Goal: Task Accomplishment & Management: Manage account settings

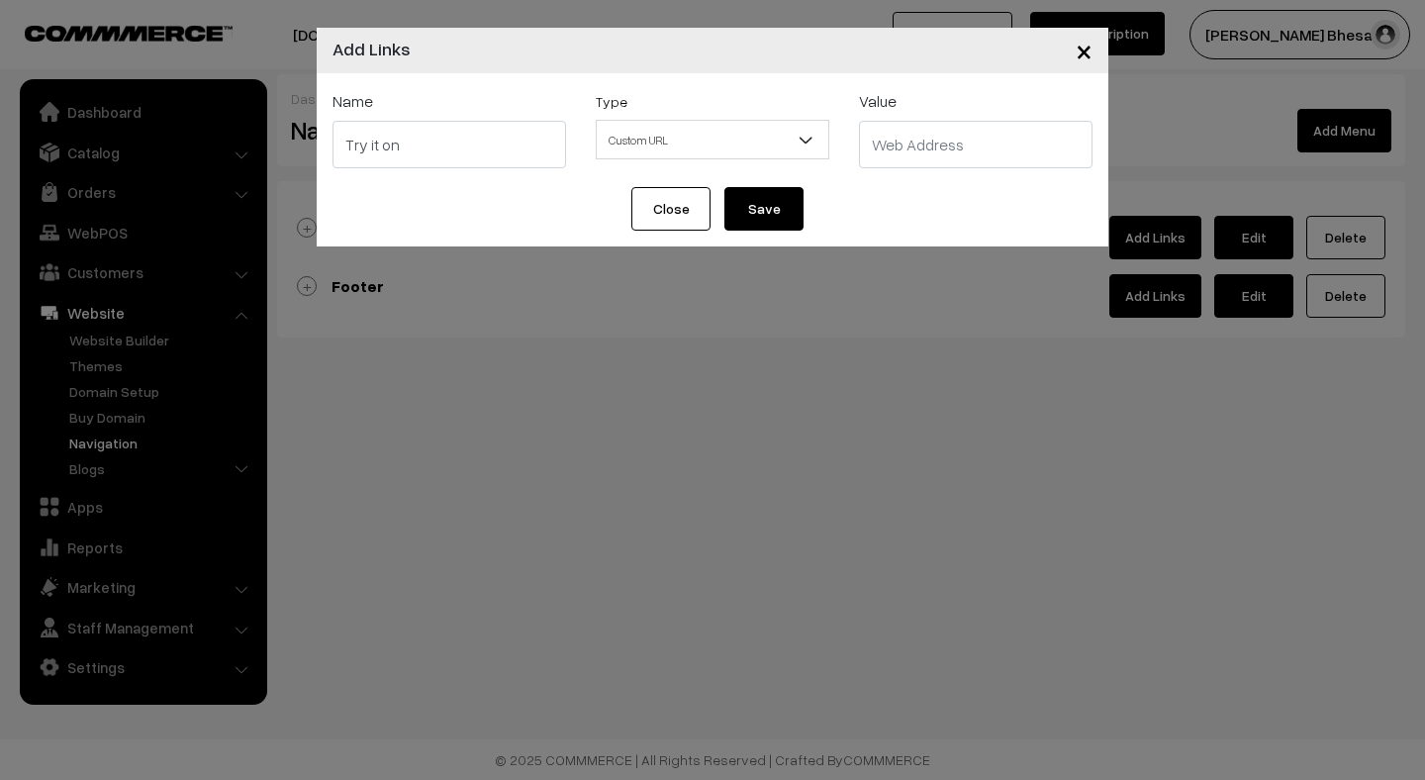
select select "web"
click at [697, 144] on span "Custom URL" at bounding box center [712, 140] width 231 height 35
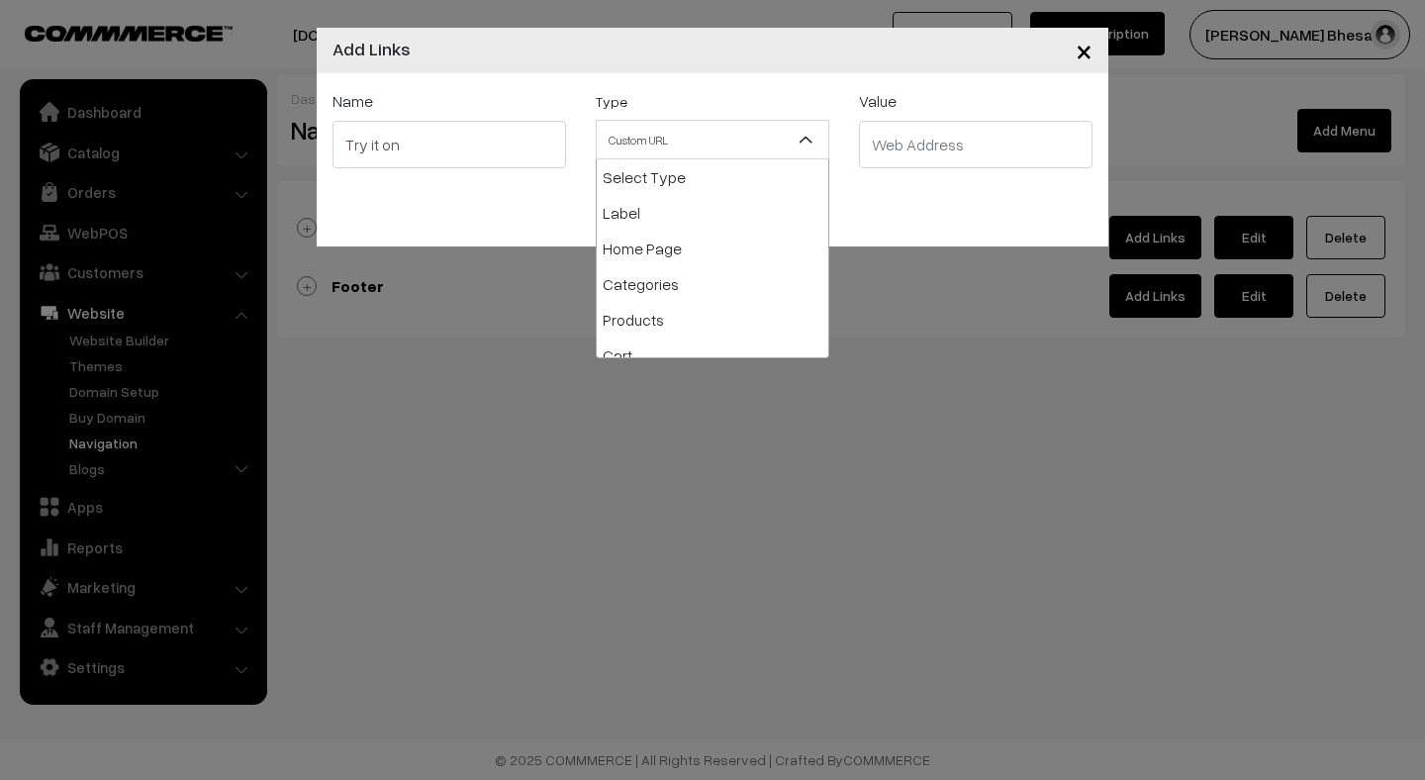
scroll to position [249, 0]
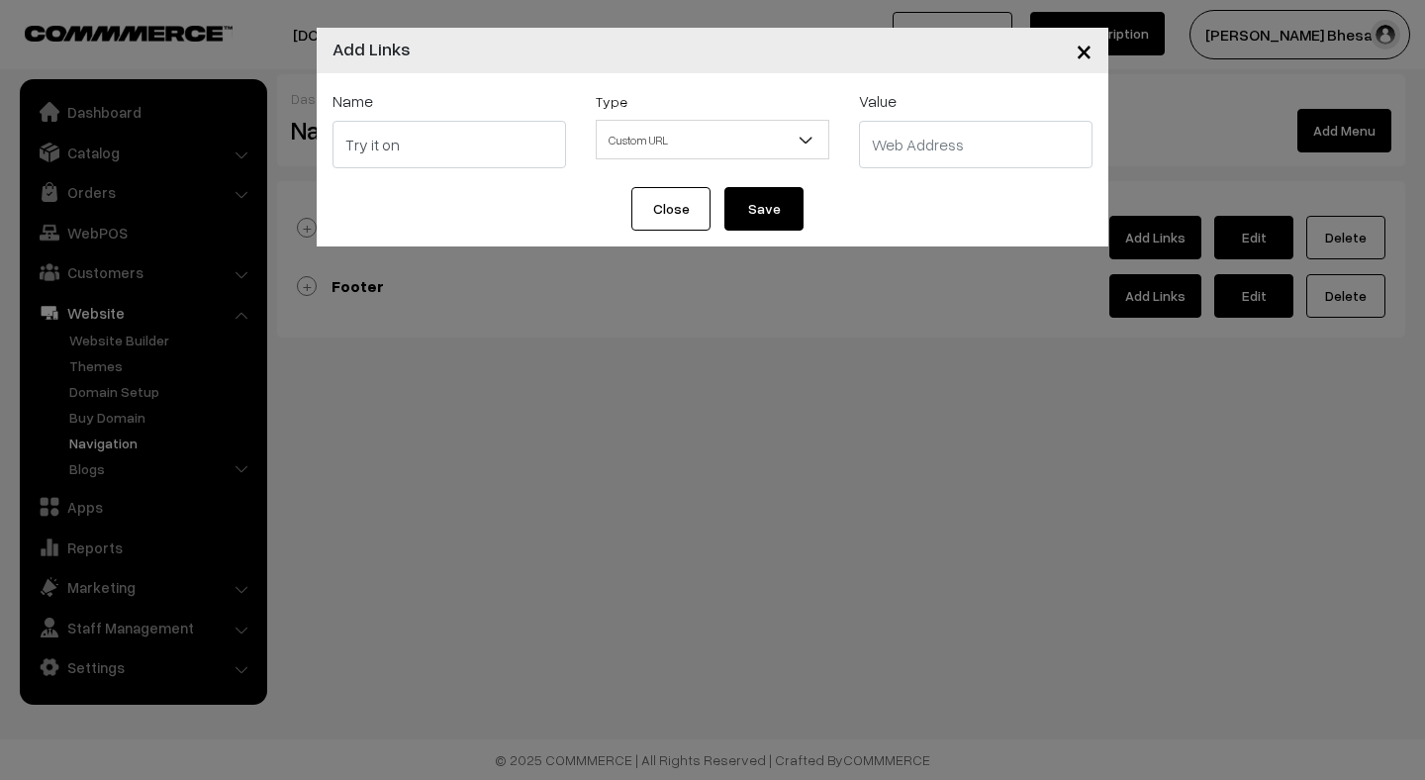
click at [920, 146] on input "text" at bounding box center [975, 144] width 233 height 47
paste input "https://style-preview-53.preview.emergentagent.com/tryon"
type input "https://style-preview-53.preview.emergentagent.com/tryon"
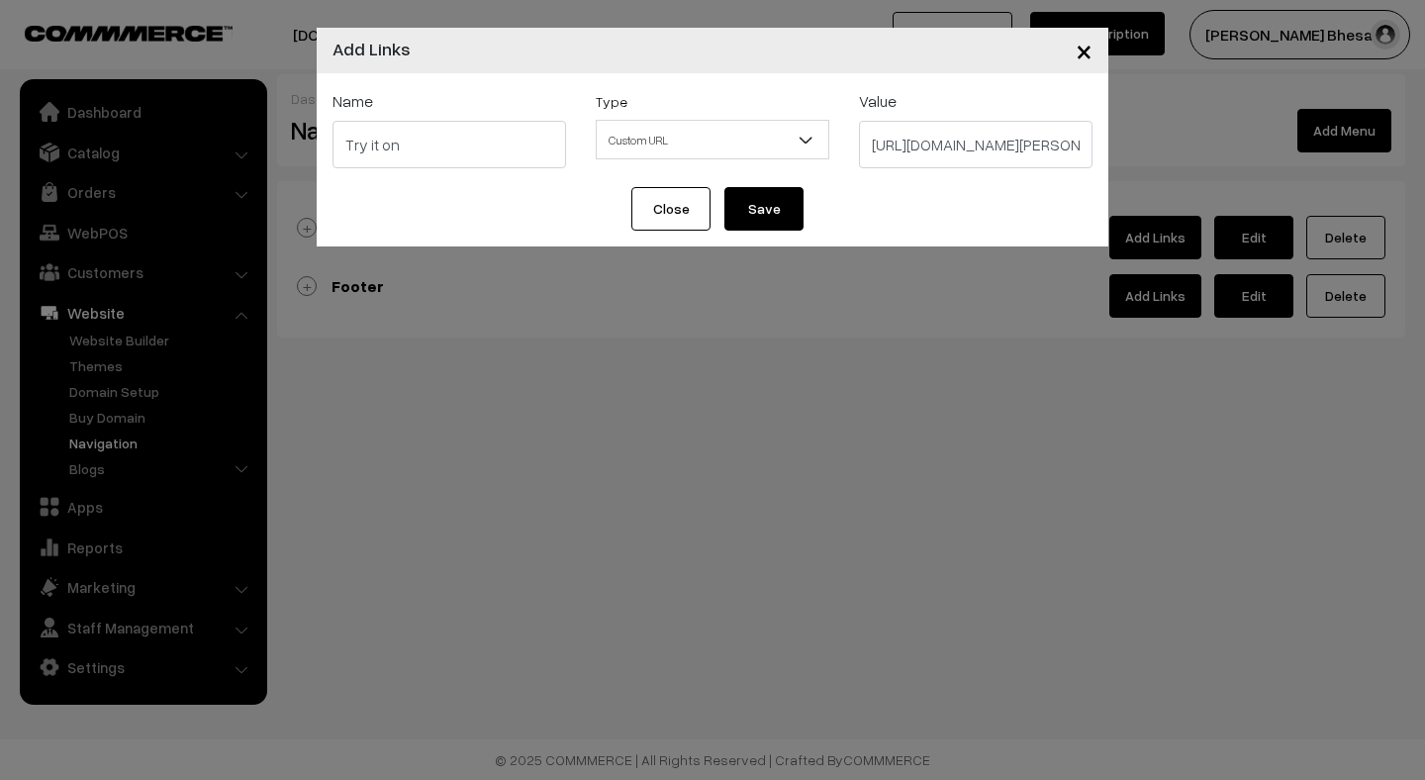
click at [763, 216] on button "Save" at bounding box center [763, 209] width 79 height 44
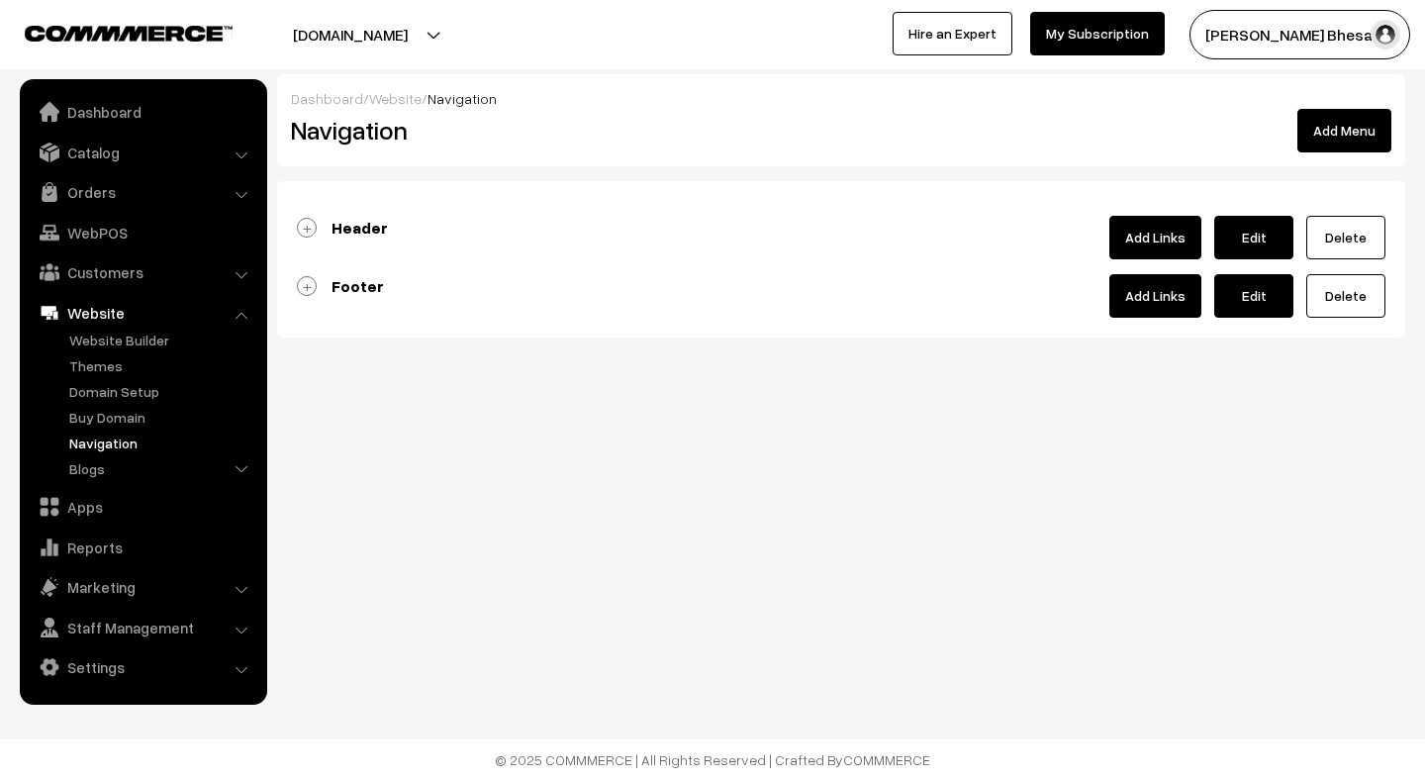
click at [329, 290] on link "Footer" at bounding box center [340, 286] width 87 height 20
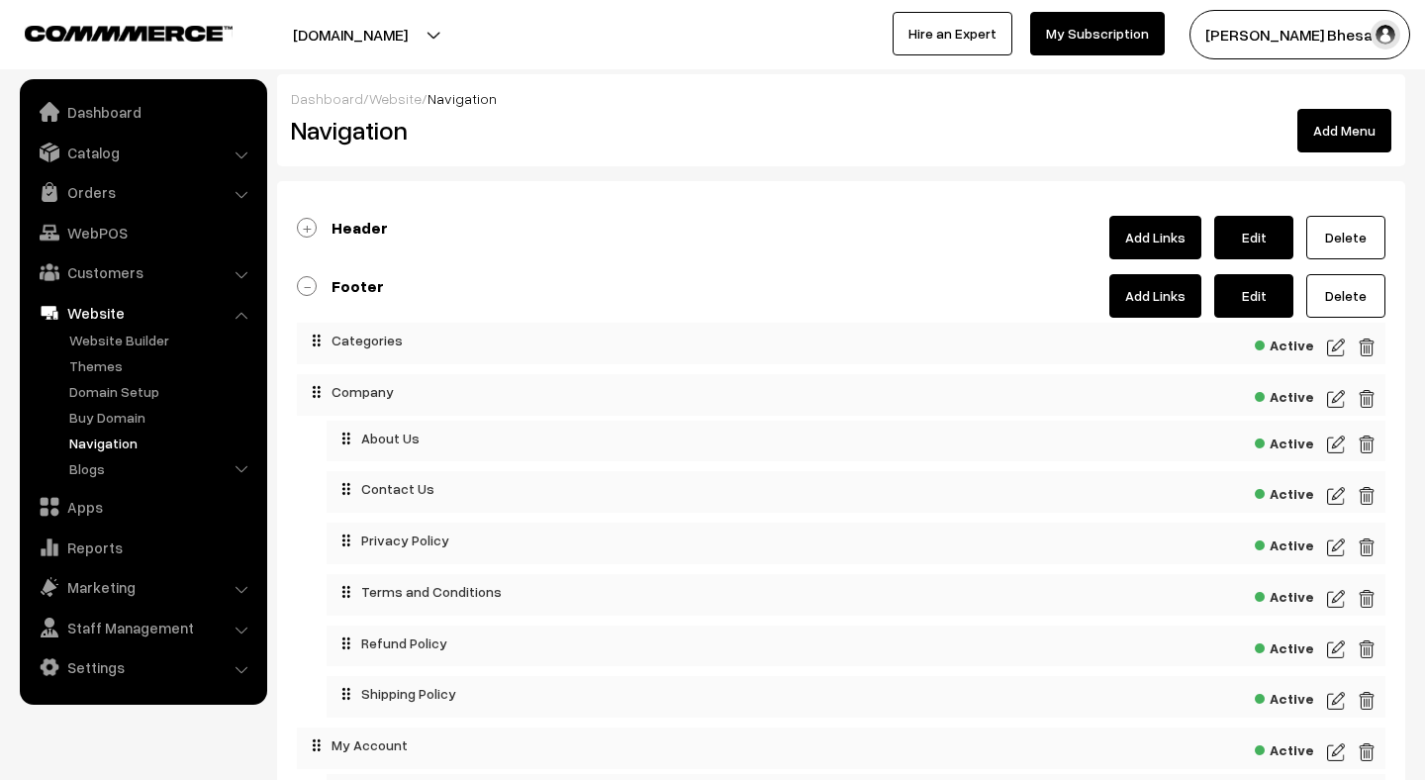
click at [1138, 311] on link "Add Links" at bounding box center [1155, 296] width 92 height 44
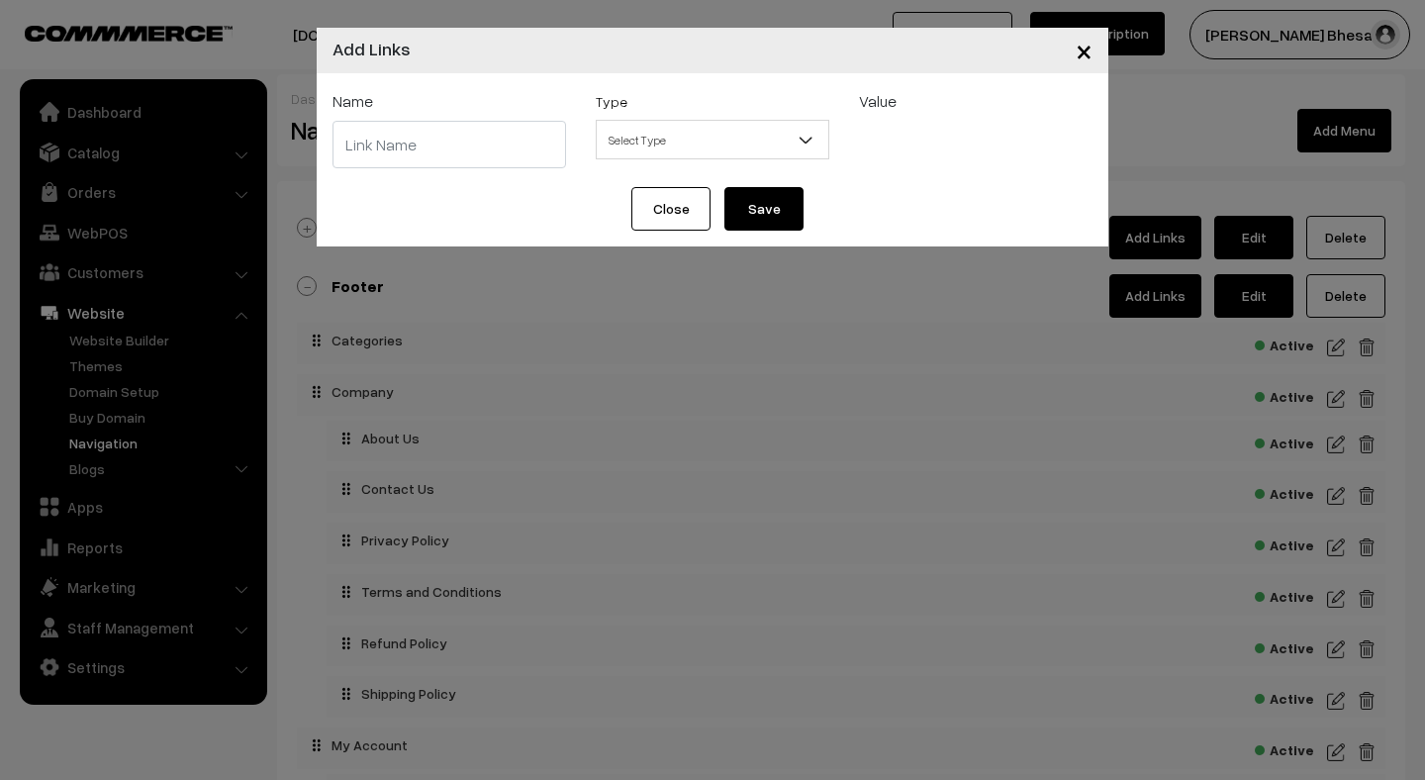
click at [452, 151] on input "text" at bounding box center [448, 144] width 233 height 47
type input "Try it on"
click at [682, 137] on span "Select Type" at bounding box center [712, 140] width 231 height 35
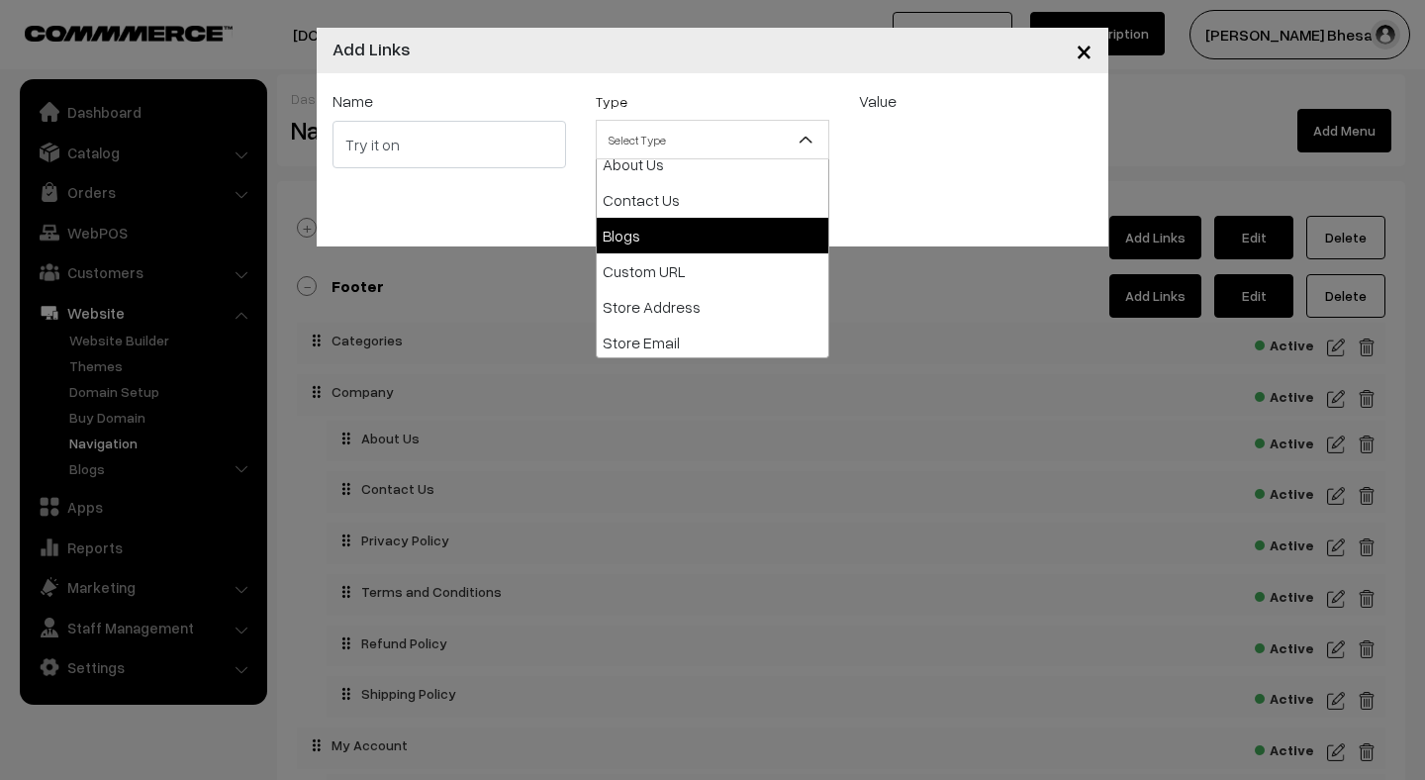
scroll to position [234, 0]
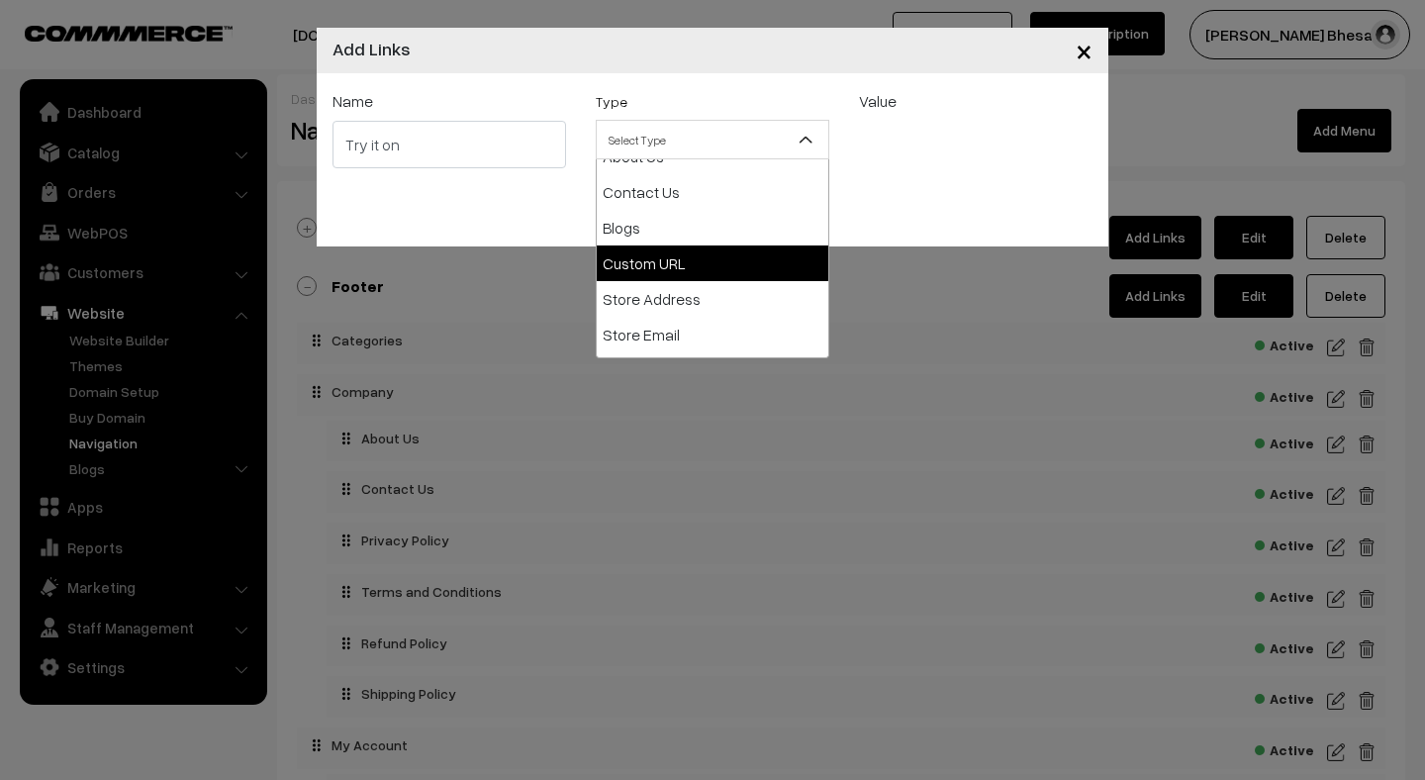
select select "web"
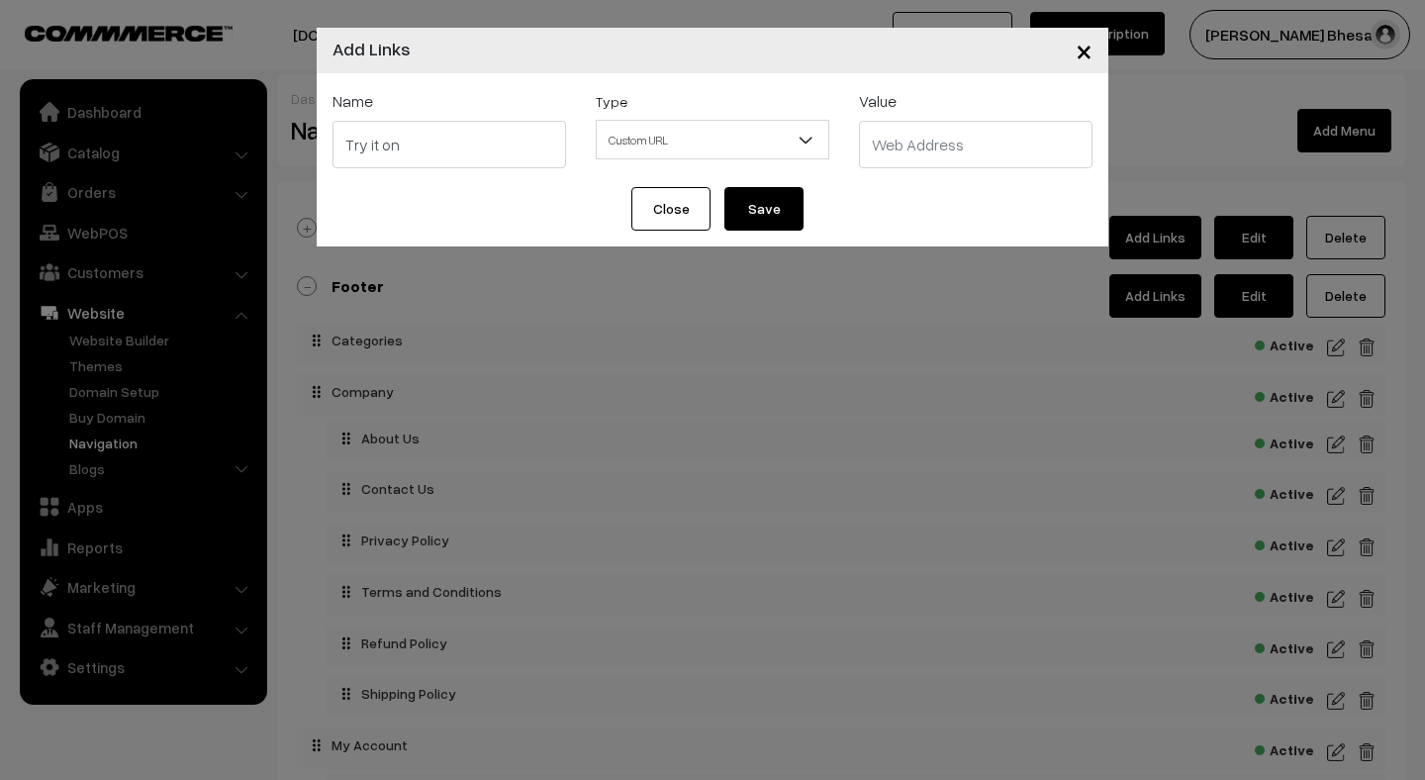
click at [919, 144] on input "text" at bounding box center [975, 144] width 233 height 47
paste input "https://style-preview-53.preview.emergentagent.com/tryon"
type input "https://style-preview-53.preview.emergentagent.com/tryon"
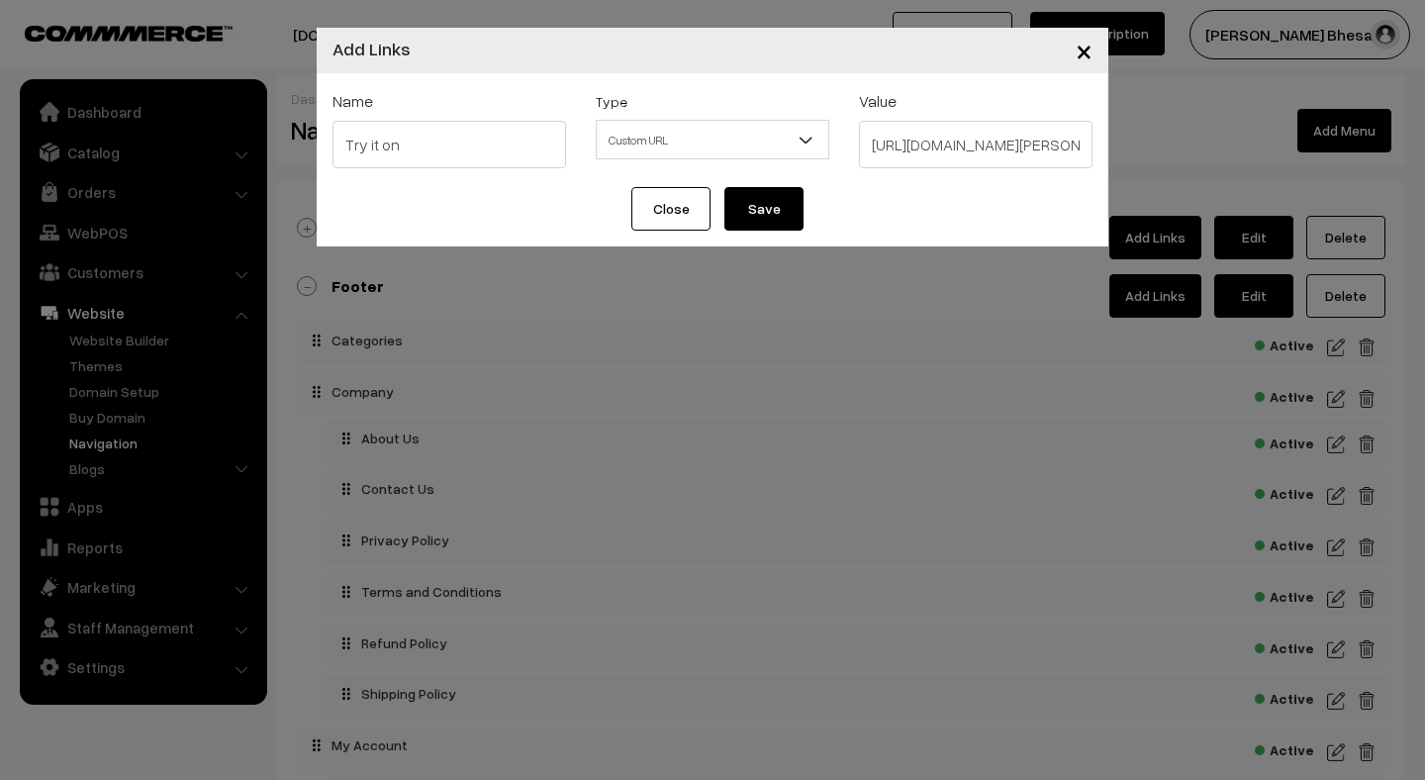
click at [770, 210] on button "Save" at bounding box center [763, 209] width 79 height 44
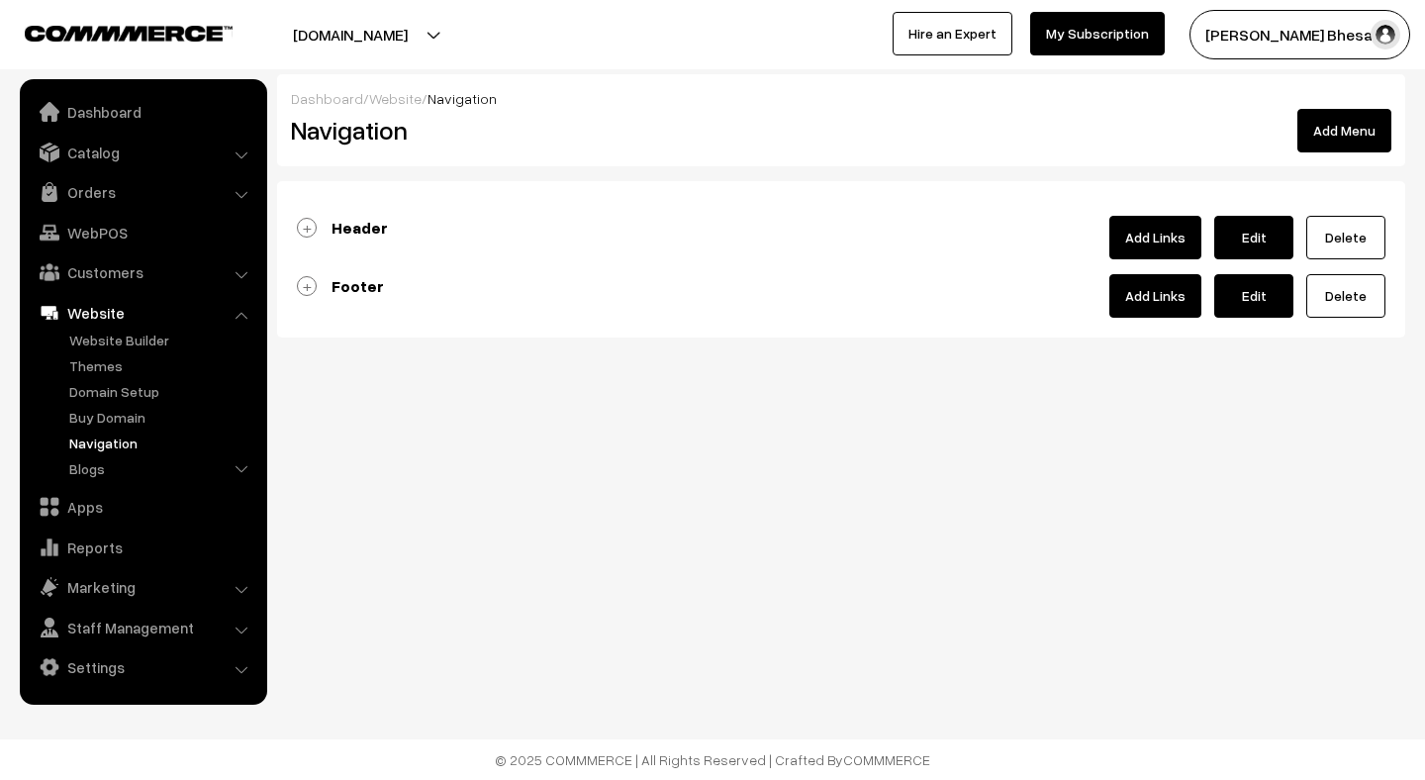
click at [1158, 301] on link "Add Links" at bounding box center [1155, 296] width 92 height 44
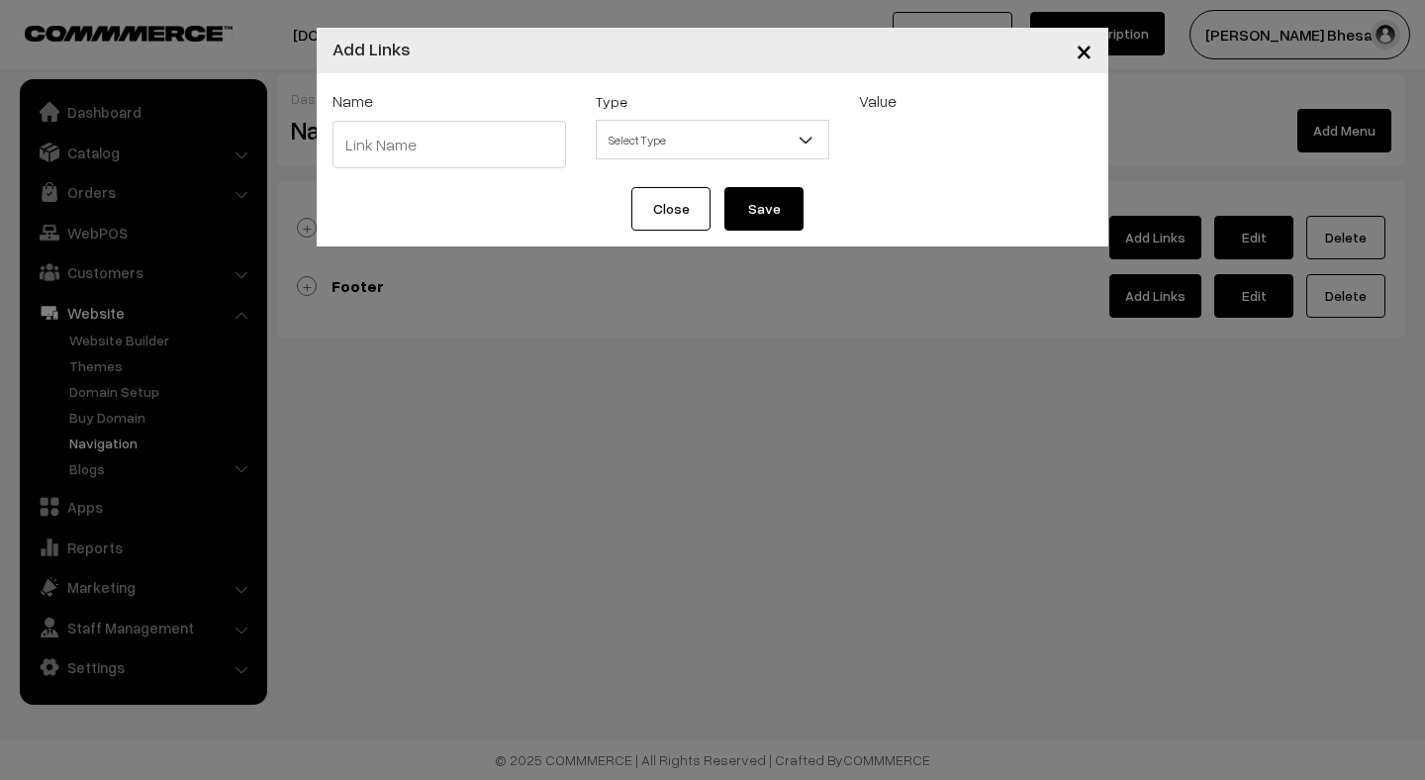
click at [1085, 59] on span "×" at bounding box center [1083, 50] width 17 height 37
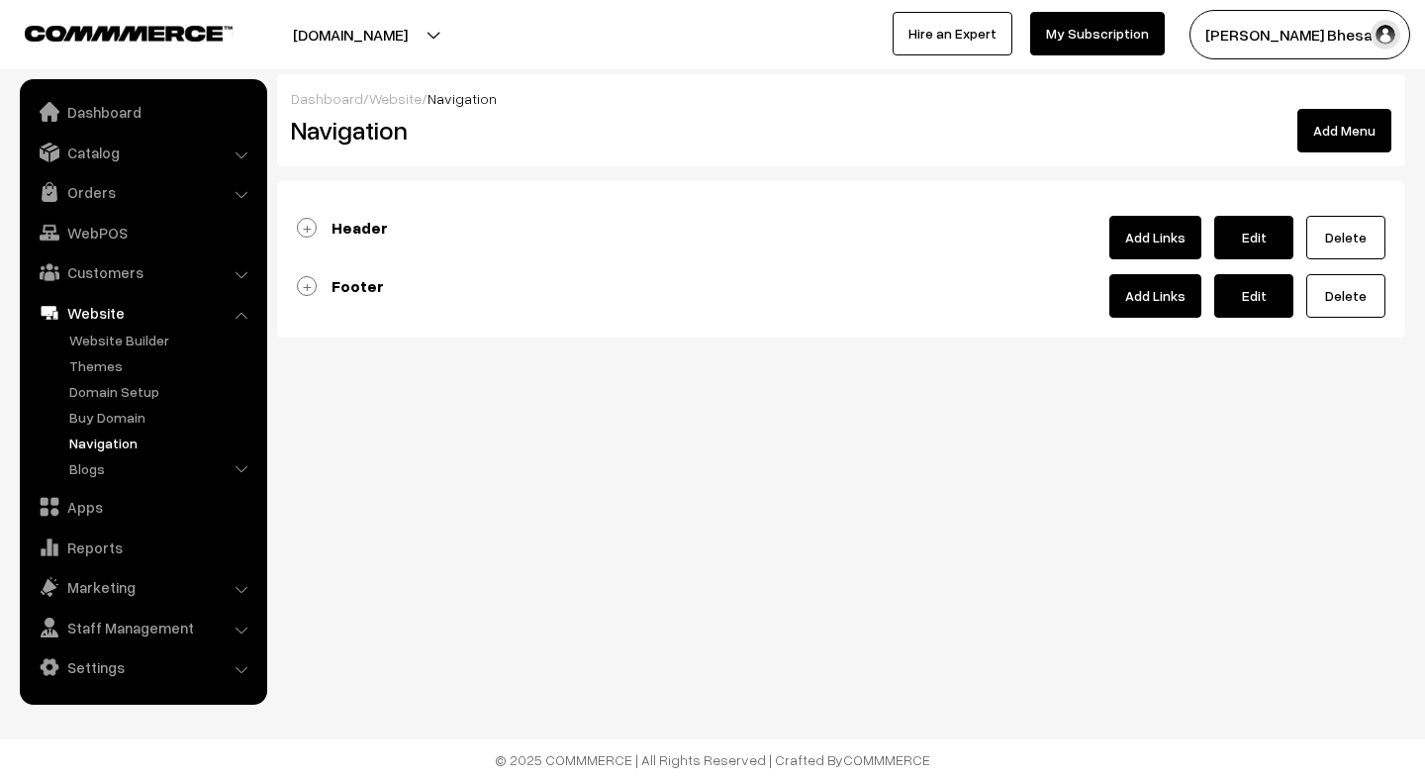
click at [1217, 279] on link "Edit" at bounding box center [1253, 296] width 79 height 44
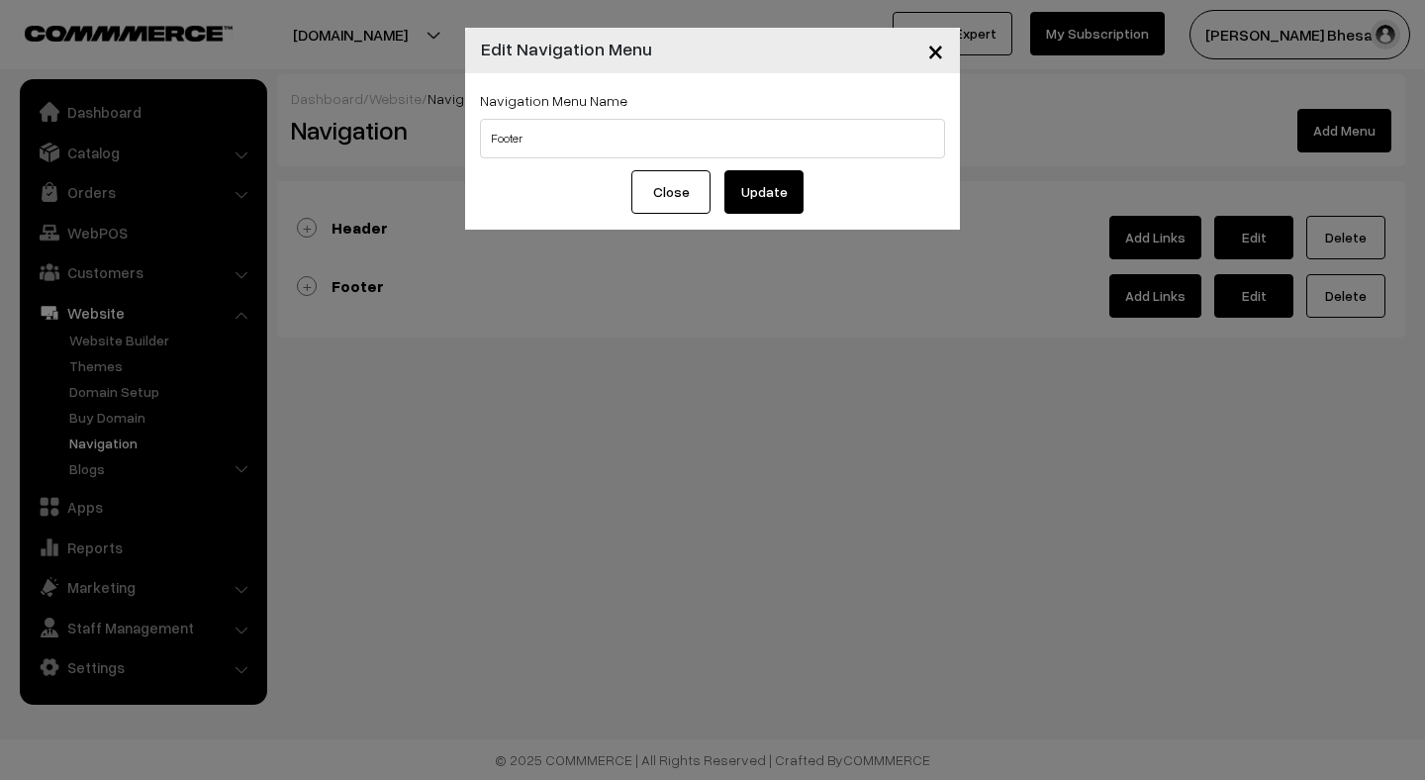
click at [933, 62] on span "×" at bounding box center [935, 50] width 17 height 37
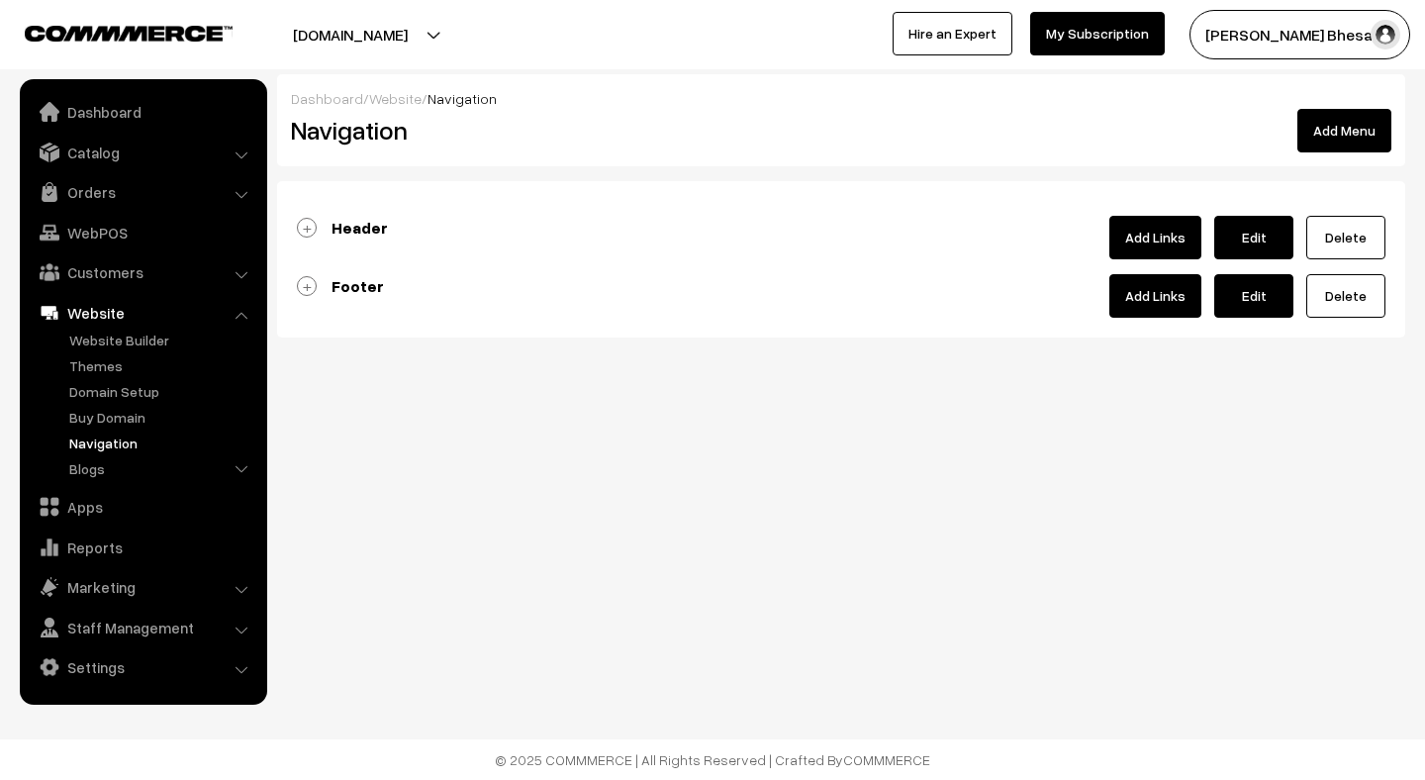
click at [1139, 302] on link "Add Links" at bounding box center [1155, 296] width 92 height 44
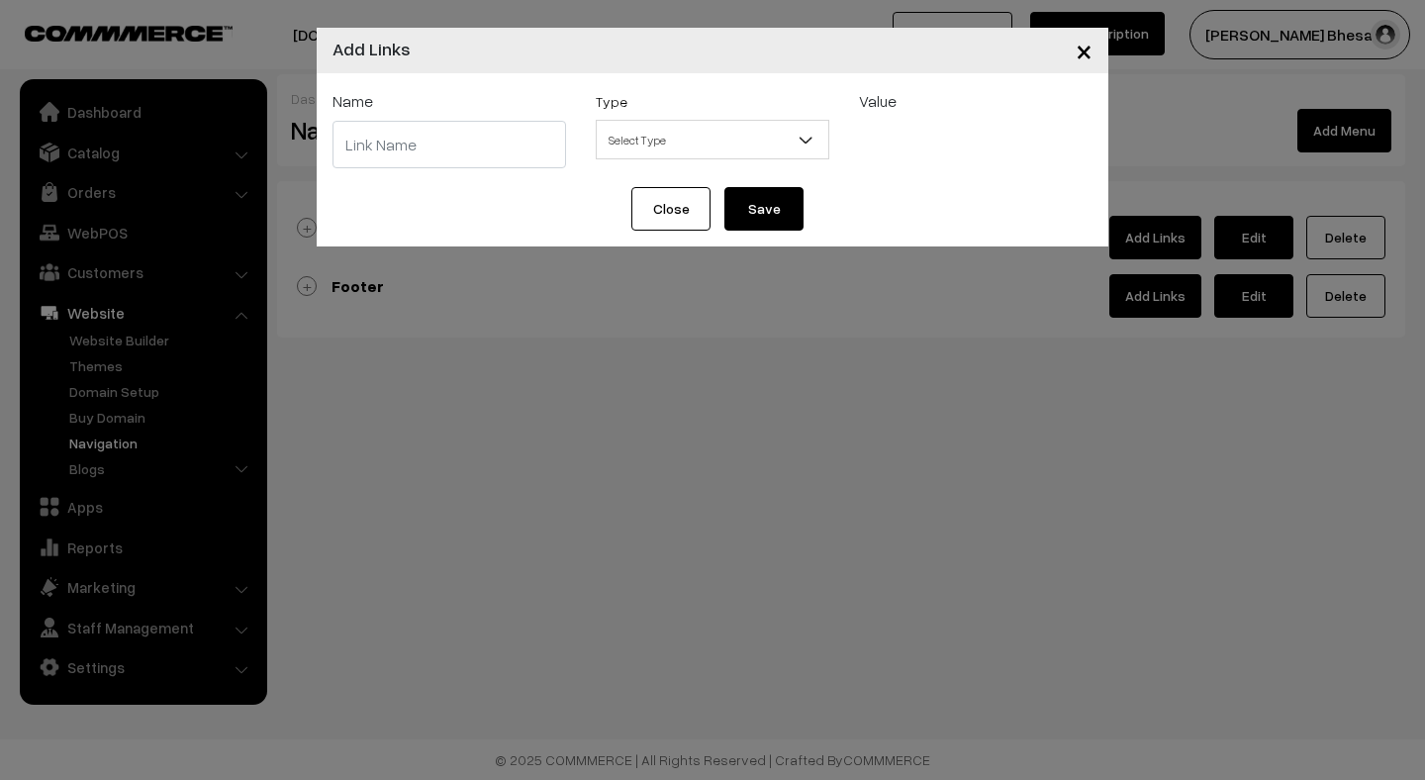
click at [1078, 54] on span "×" at bounding box center [1083, 50] width 17 height 37
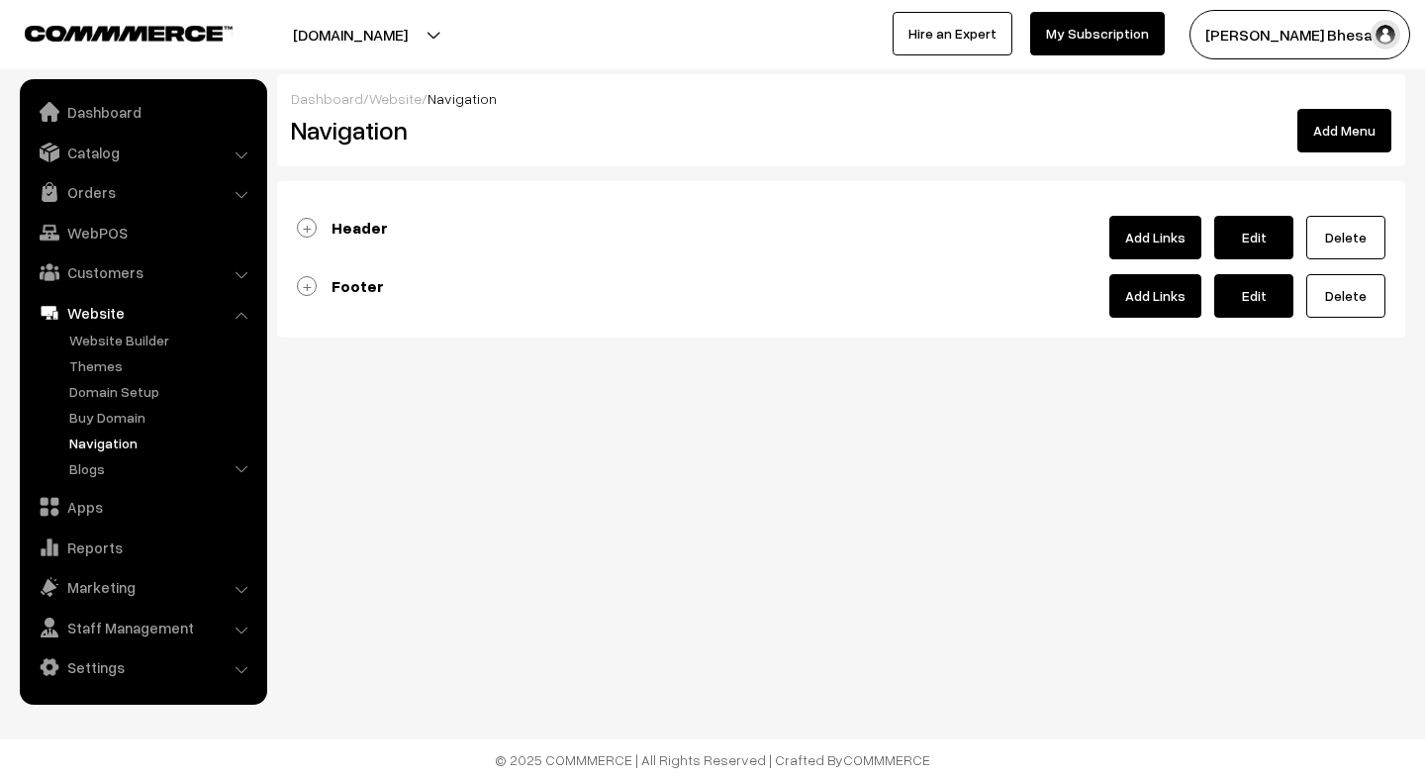
click at [309, 282] on link "Footer" at bounding box center [340, 286] width 87 height 20
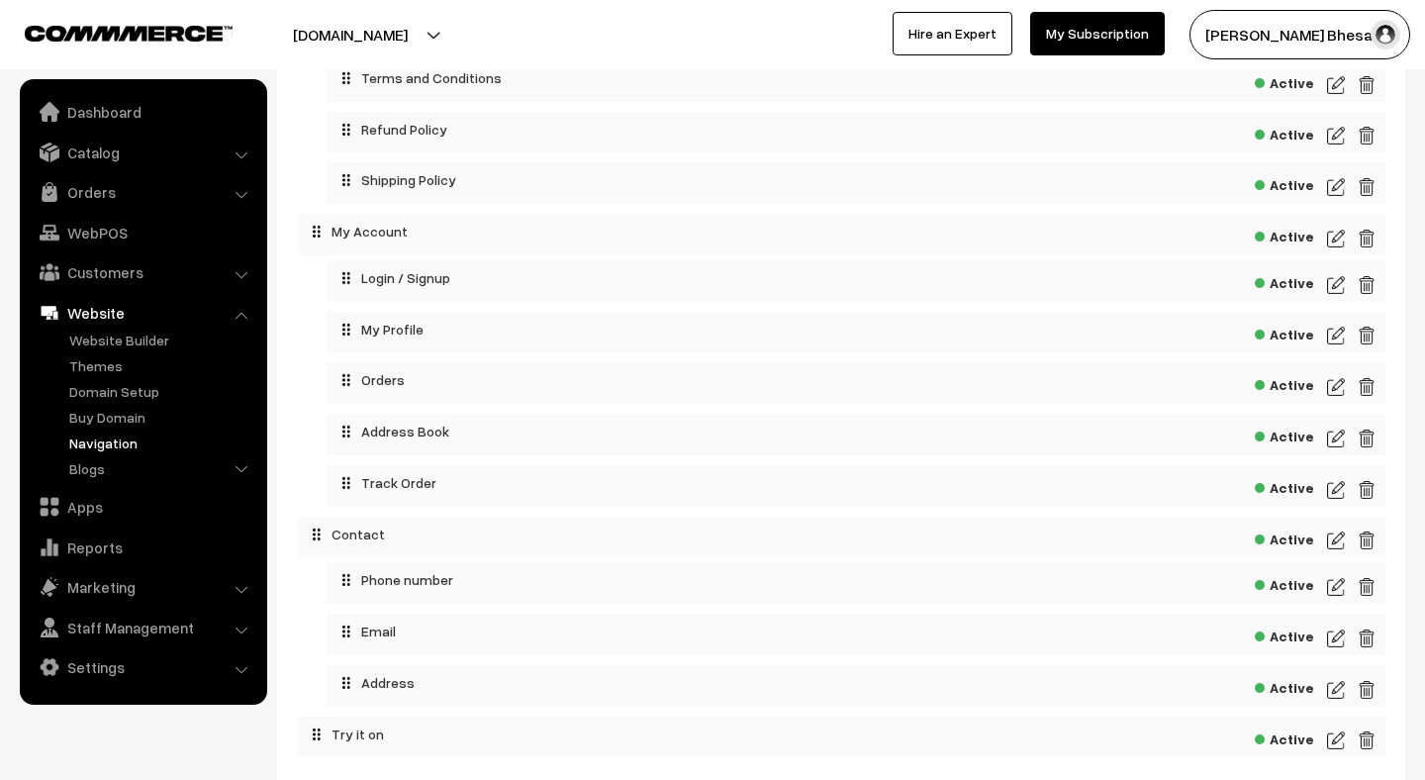
scroll to position [659, 0]
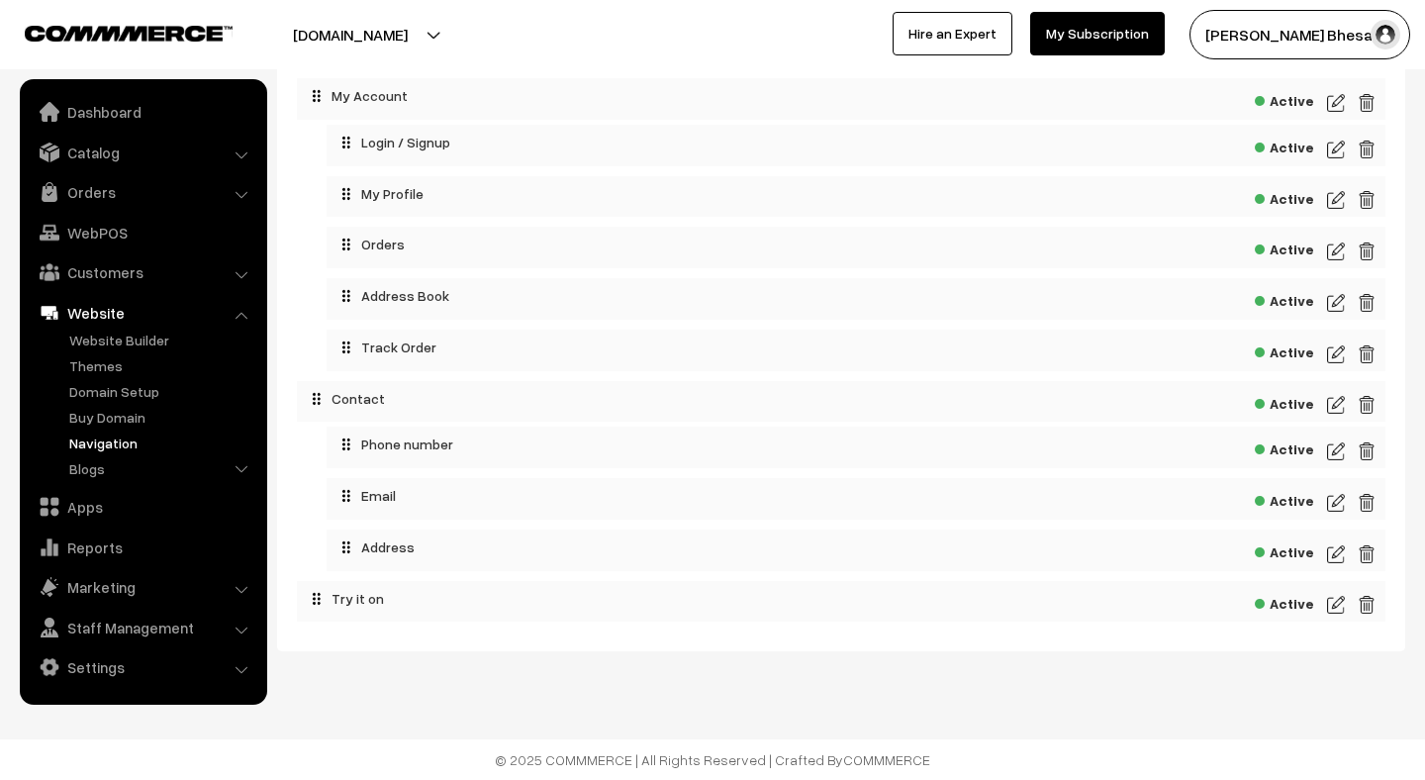
click at [1332, 606] on img at bounding box center [1336, 605] width 18 height 24
click at [1333, 604] on img at bounding box center [1336, 605] width 18 height 24
click at [1331, 605] on img at bounding box center [1336, 605] width 18 height 24
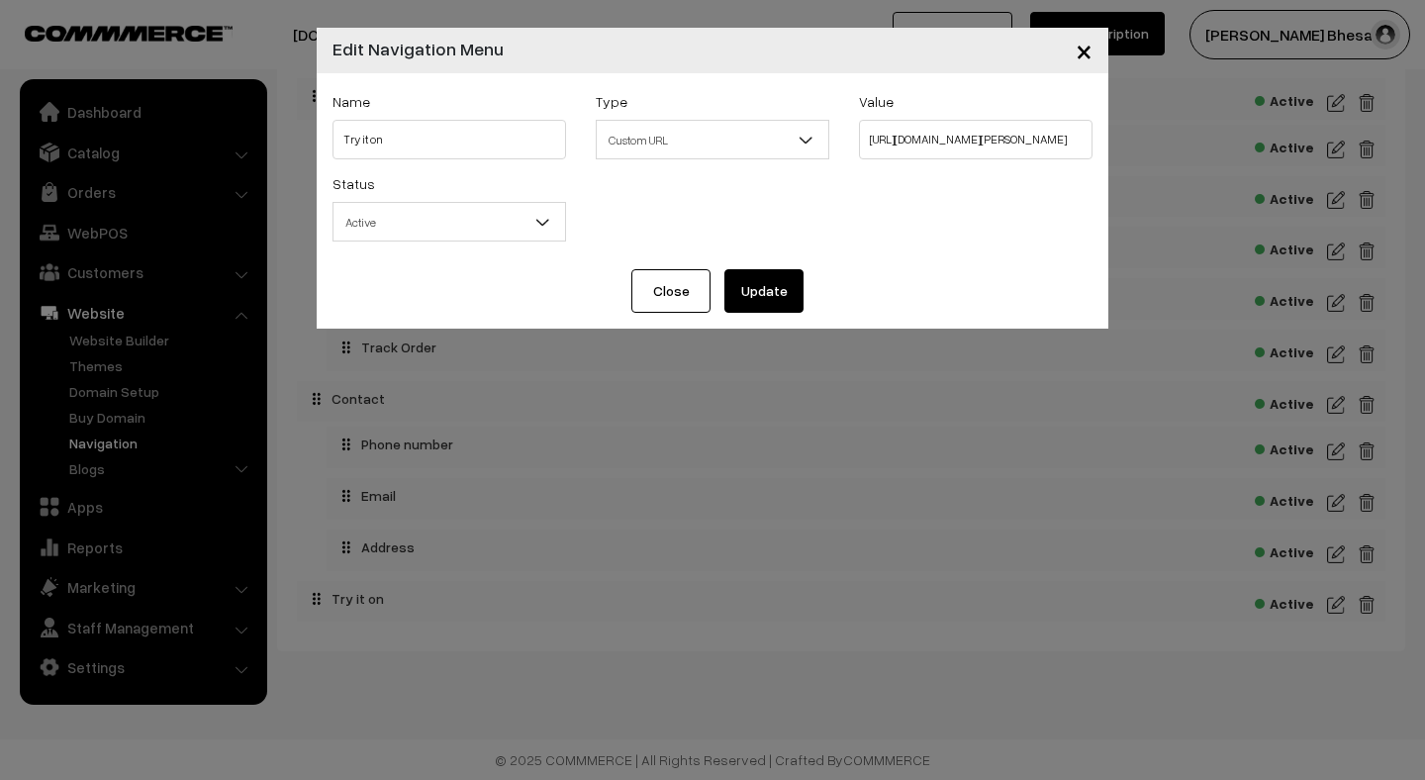
click at [775, 288] on button "Update" at bounding box center [763, 291] width 79 height 44
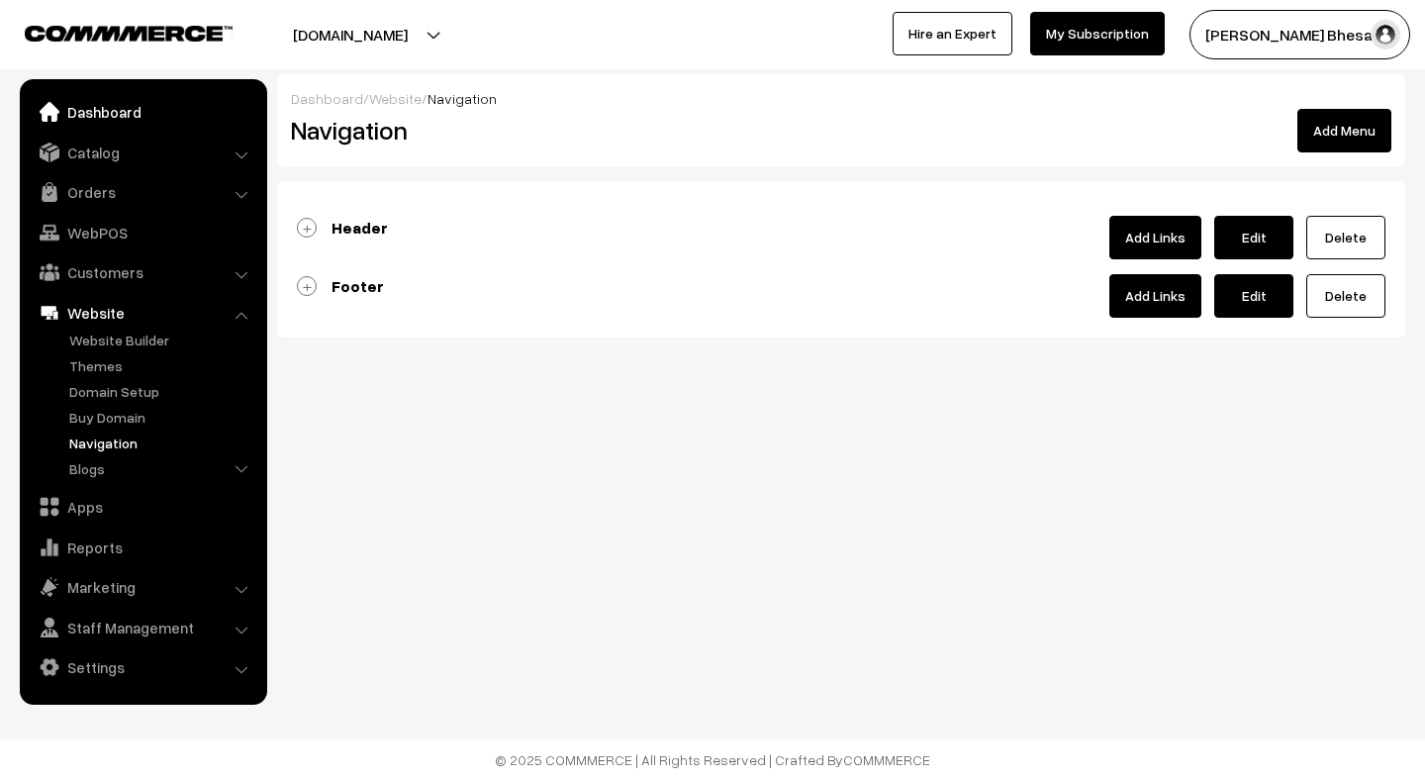
click at [116, 114] on link "Dashboard" at bounding box center [142, 112] width 235 height 36
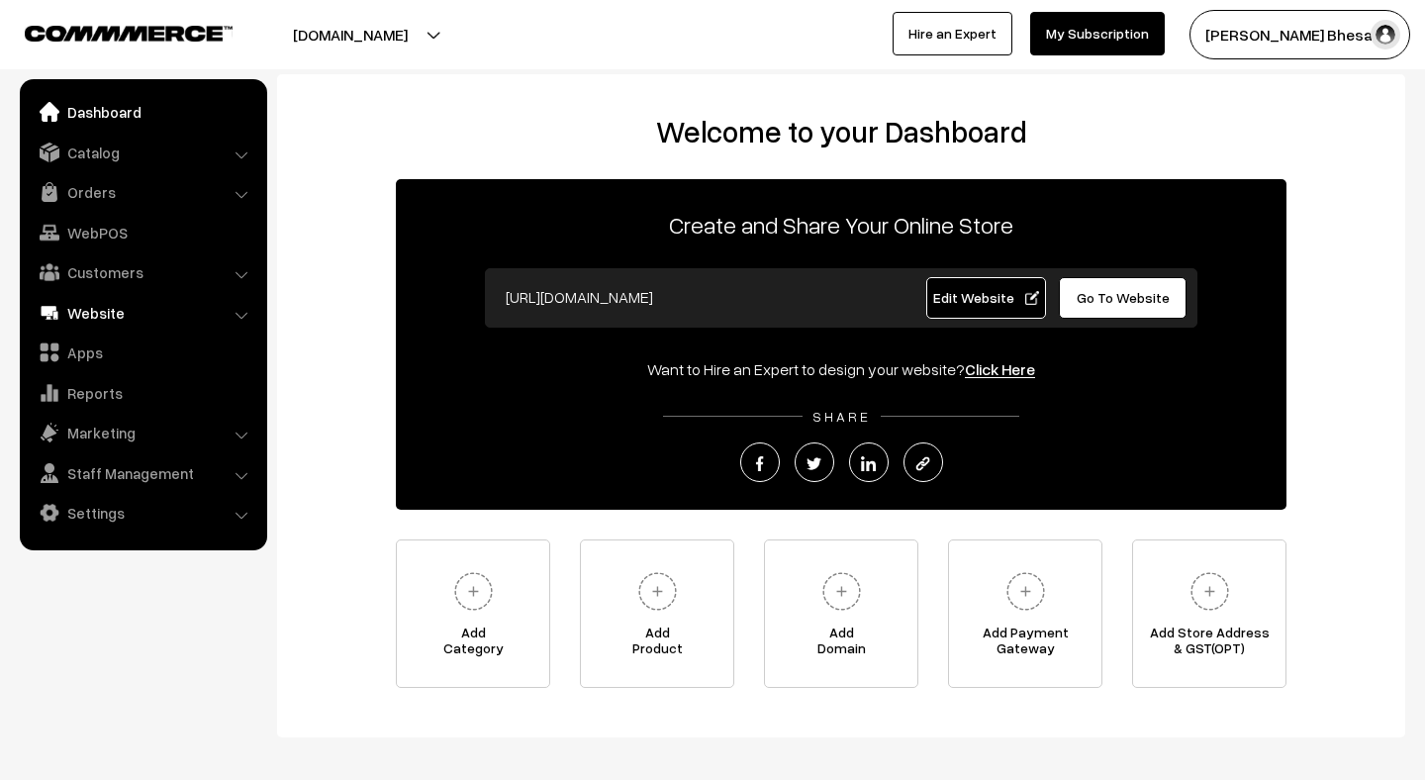
click at [95, 308] on link "Website" at bounding box center [142, 313] width 235 height 36
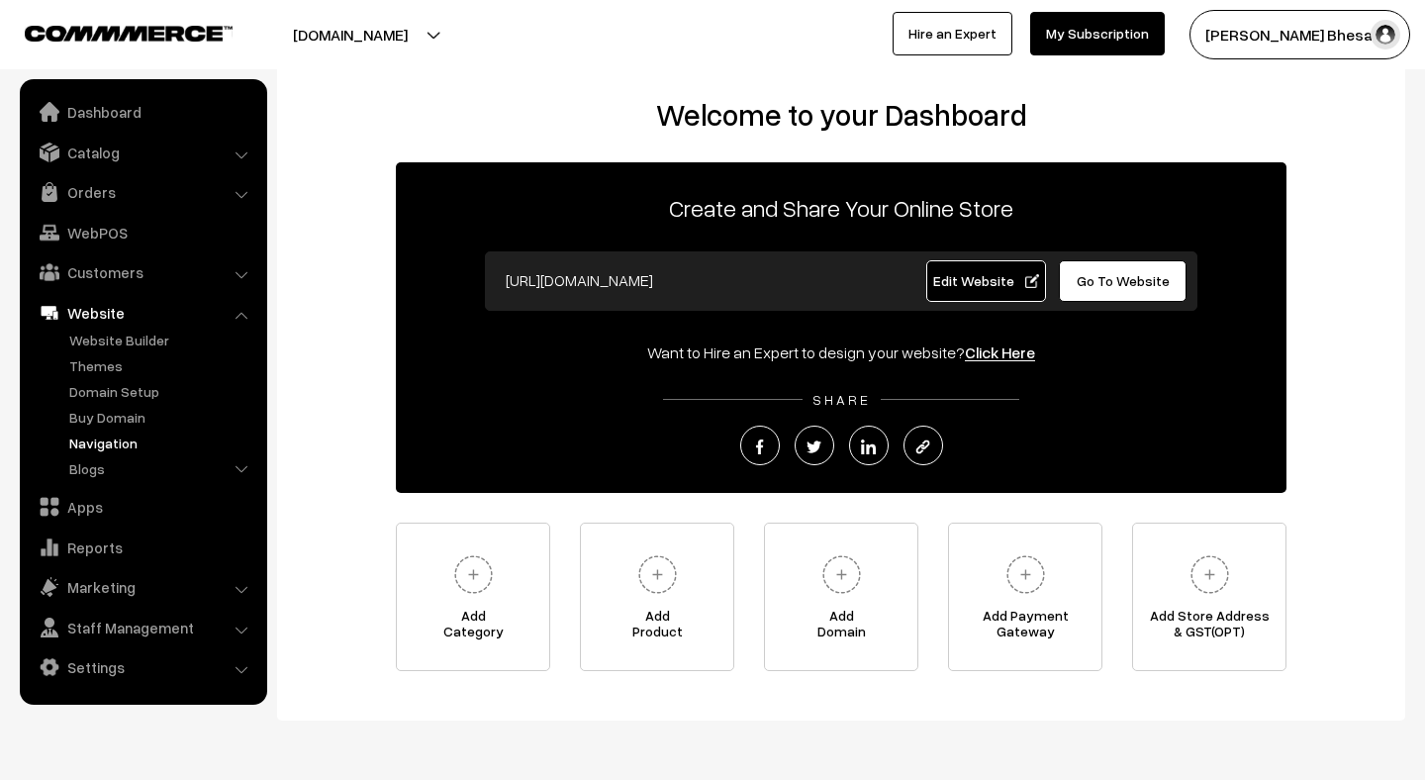
scroll to position [14, 0]
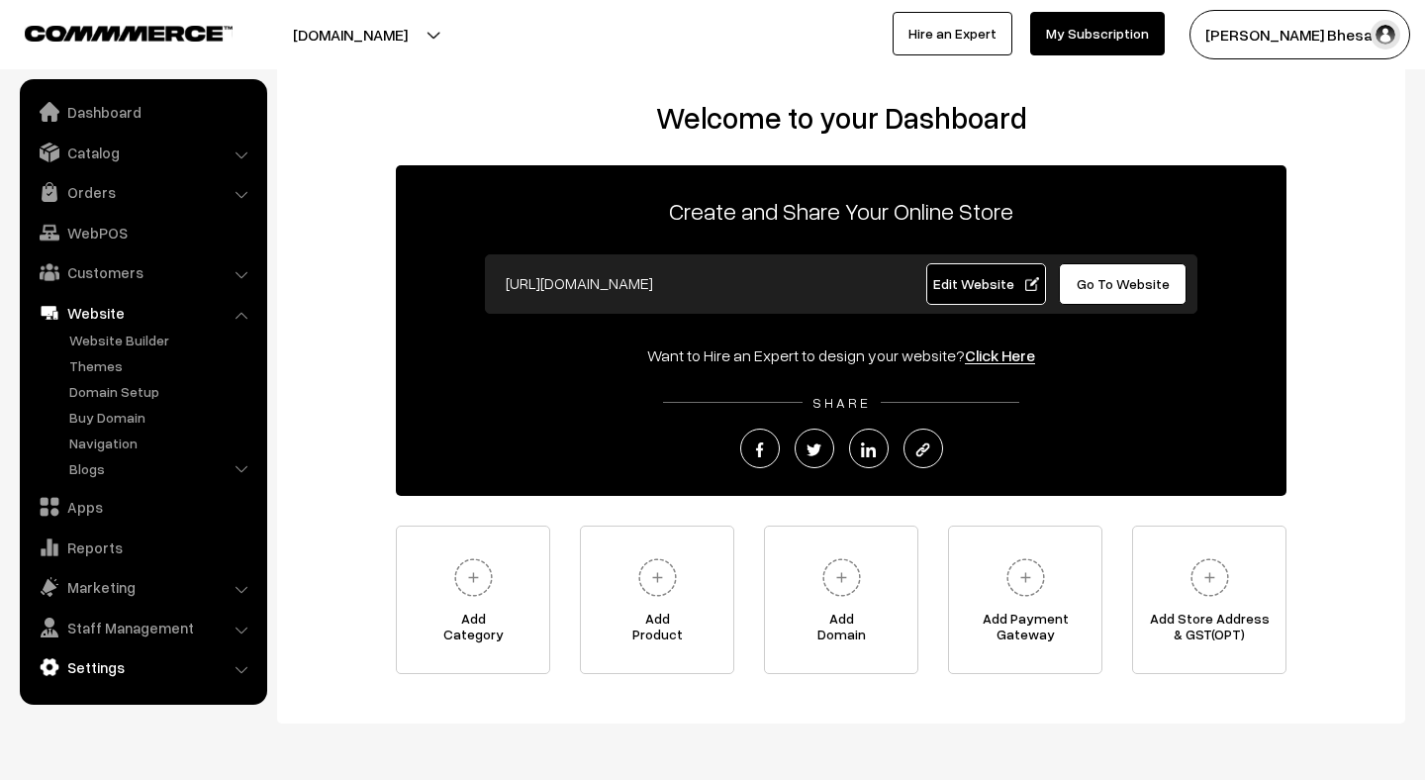
click at [112, 661] on link "Settings" at bounding box center [142, 667] width 235 height 36
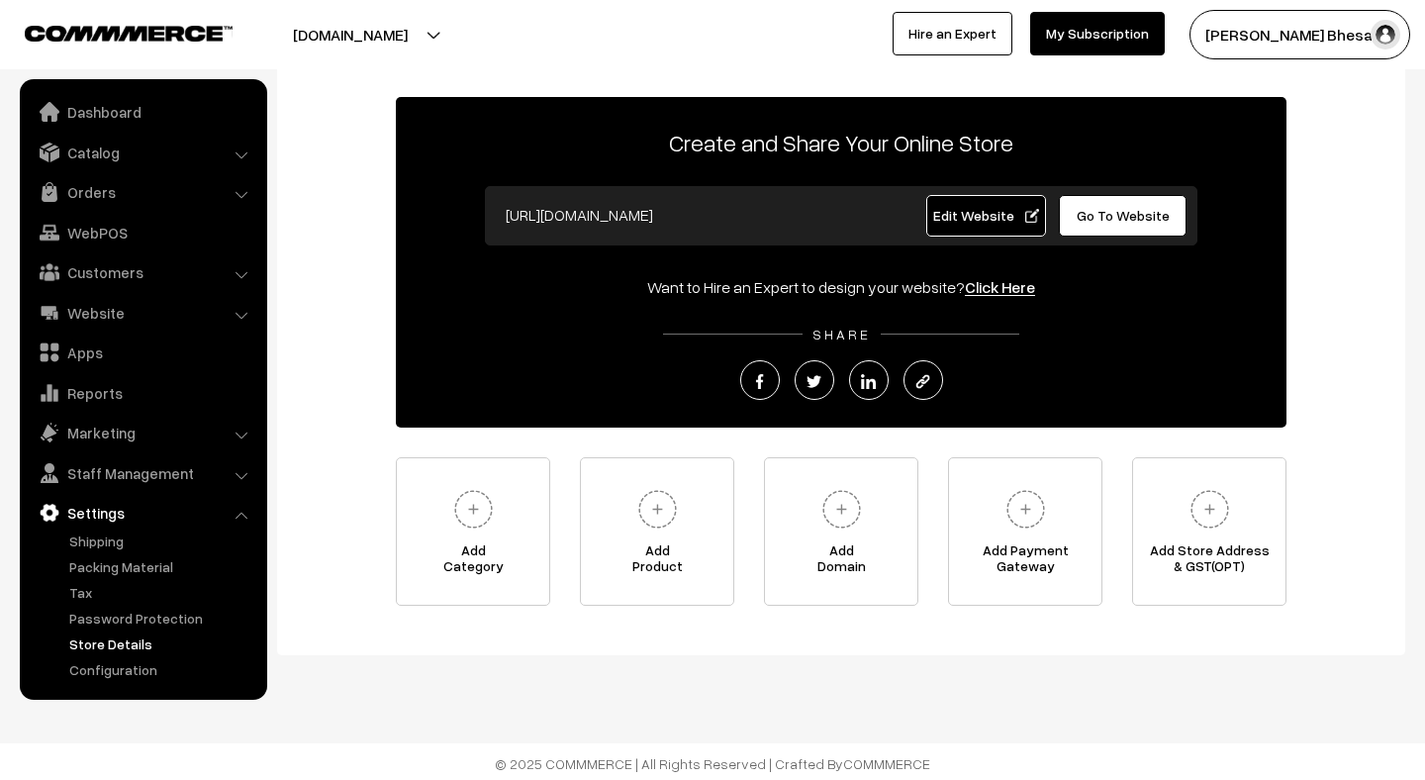
scroll to position [85, 0]
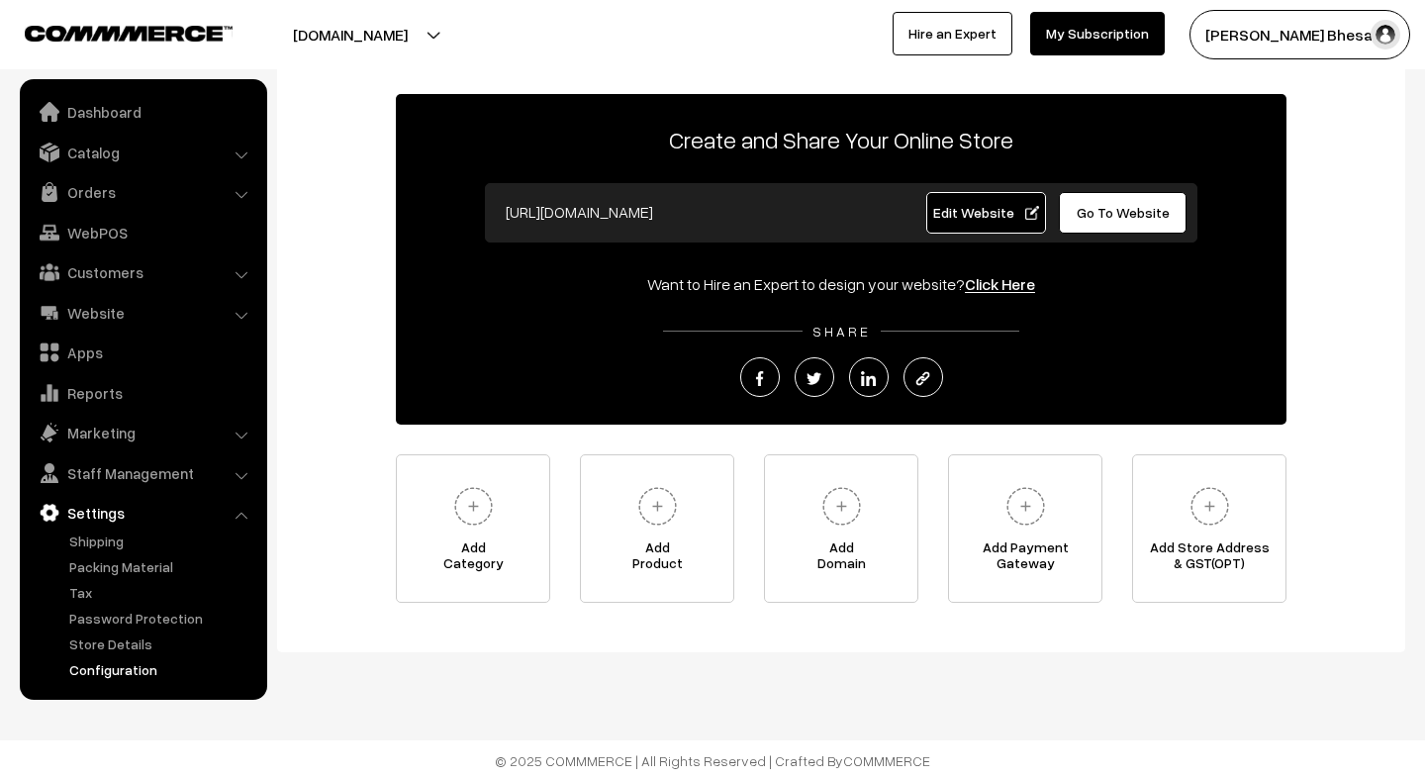
click at [126, 678] on ul "Dashboard Catalog" at bounding box center [143, 389] width 247 height 620
click at [108, 674] on link "Configuration" at bounding box center [162, 669] width 196 height 21
click at [80, 672] on link "Configuration" at bounding box center [162, 669] width 196 height 21
click at [170, 682] on ul "Dashboard Catalog" at bounding box center [143, 389] width 247 height 620
click at [126, 673] on link "Configuration" at bounding box center [162, 669] width 196 height 21
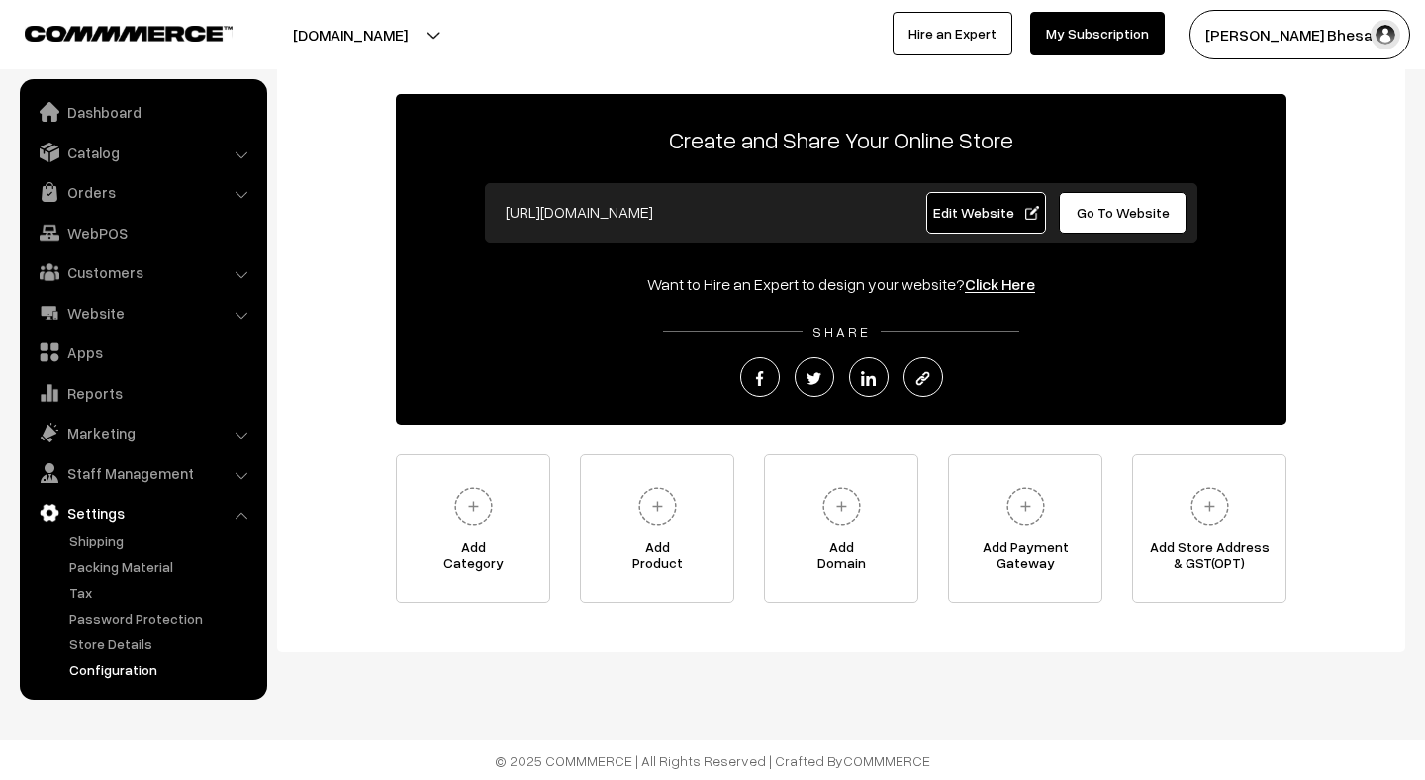
click at [120, 668] on link "Configuration" at bounding box center [162, 669] width 196 height 21
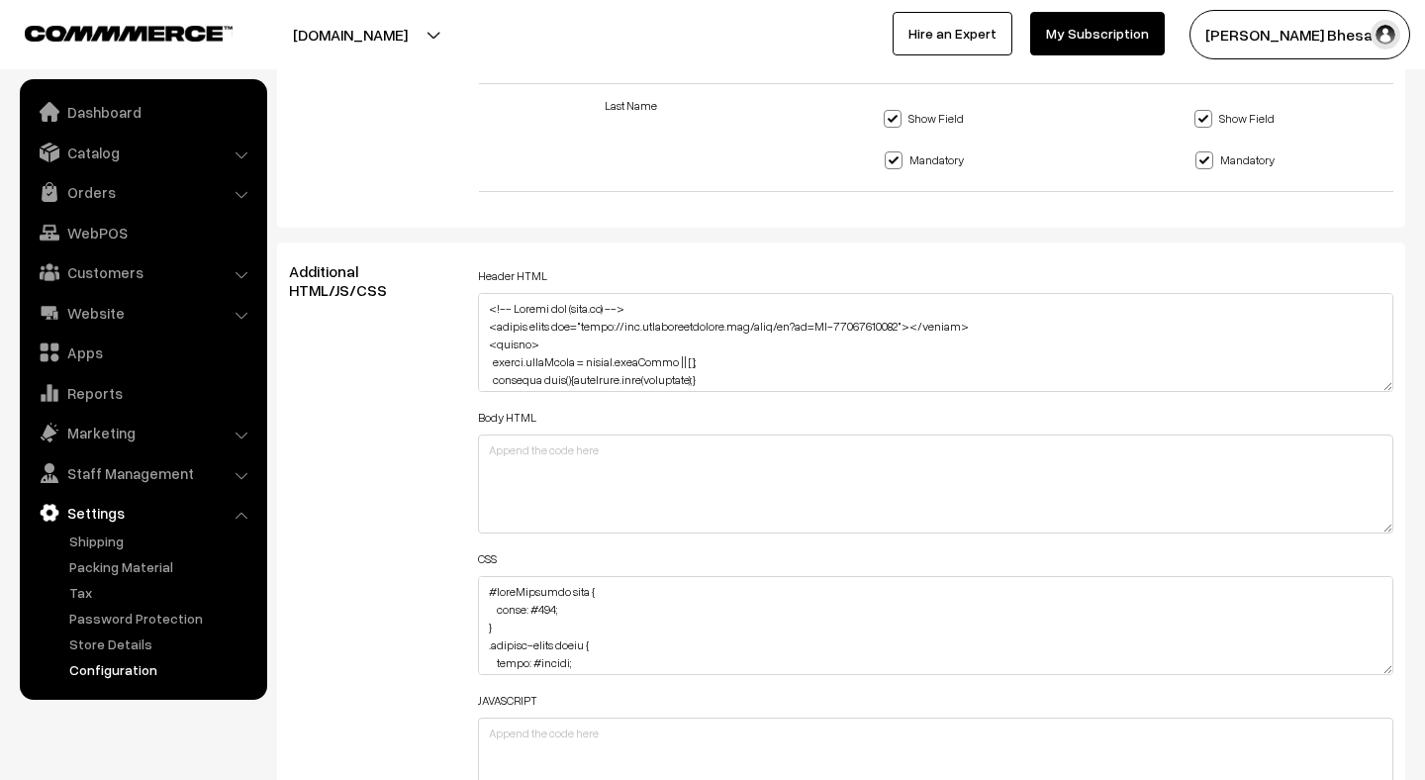
scroll to position [2246, 0]
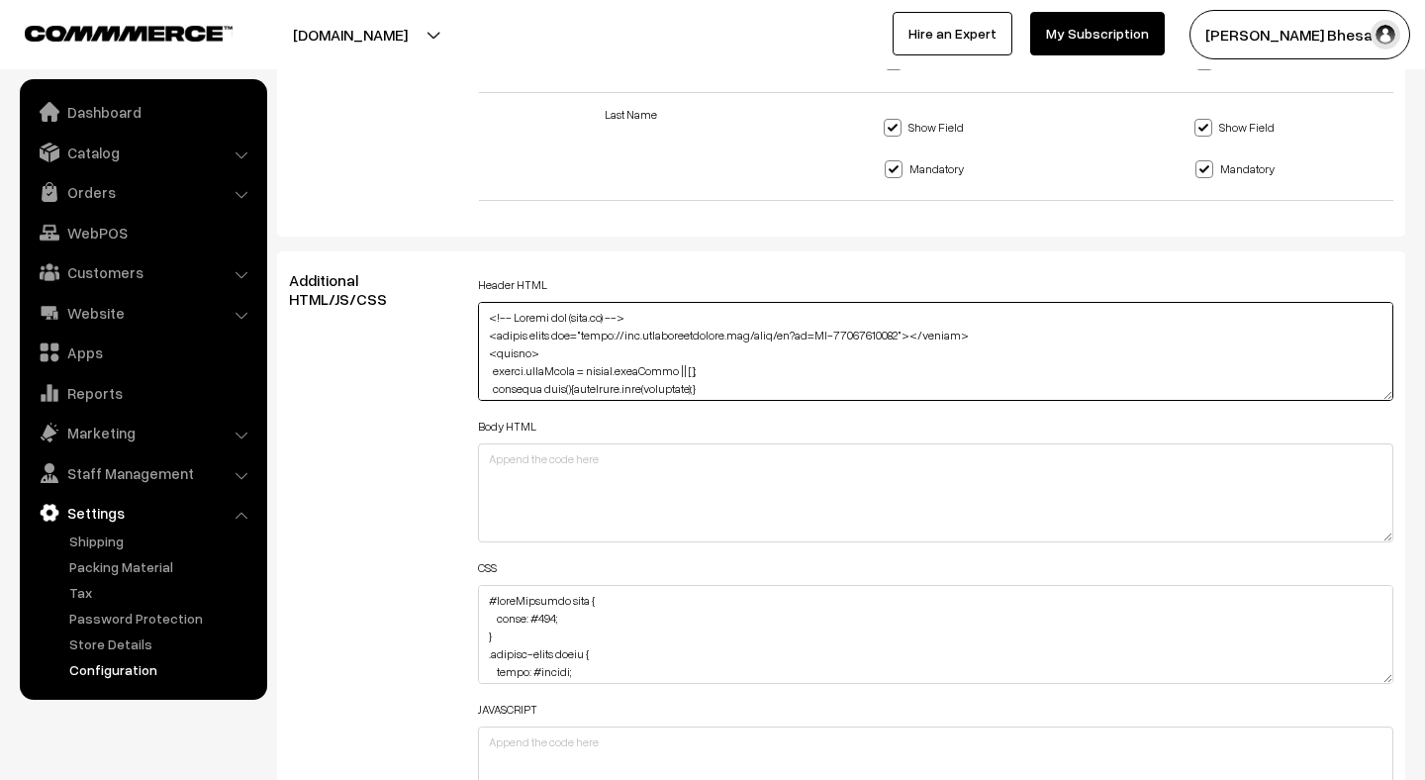
click at [589, 331] on textarea at bounding box center [935, 351] width 915 height 99
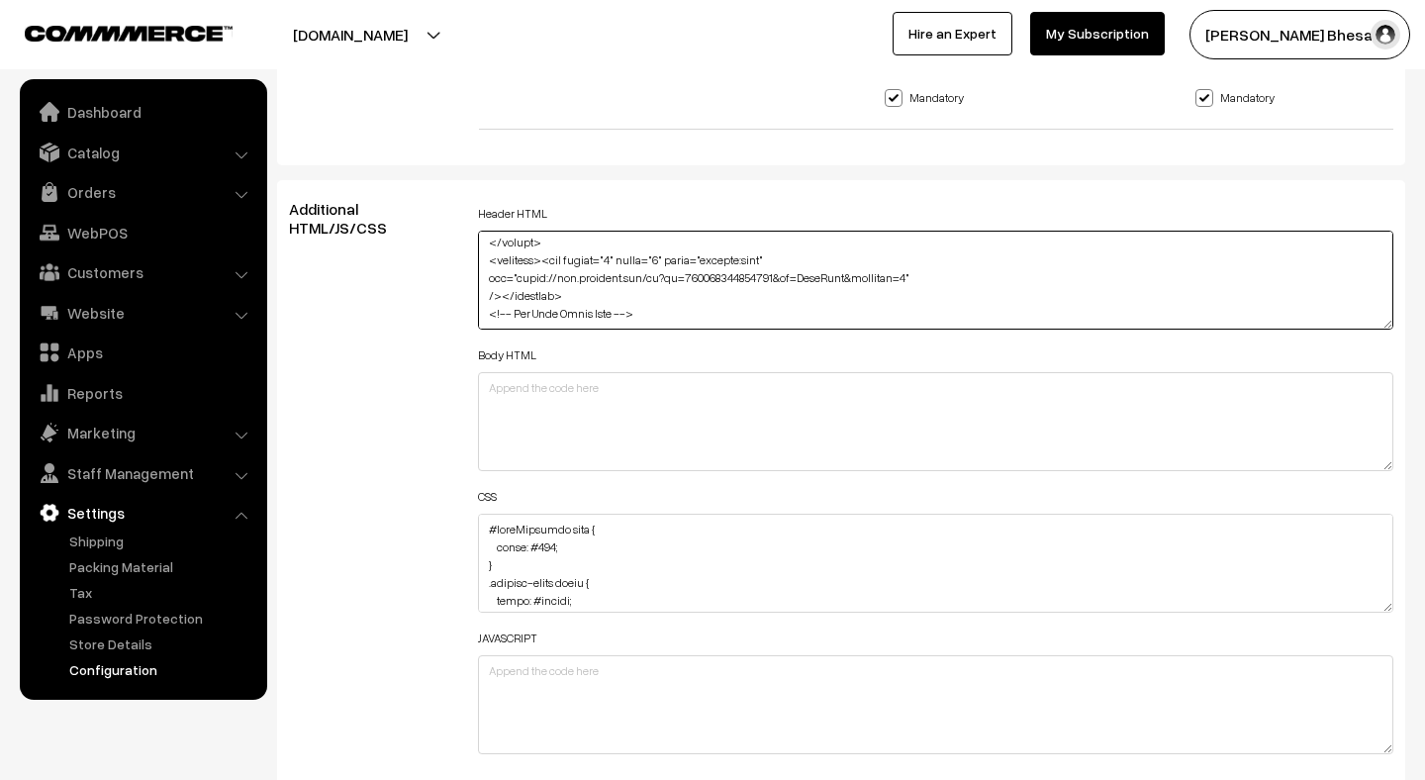
scroll to position [2362, 0]
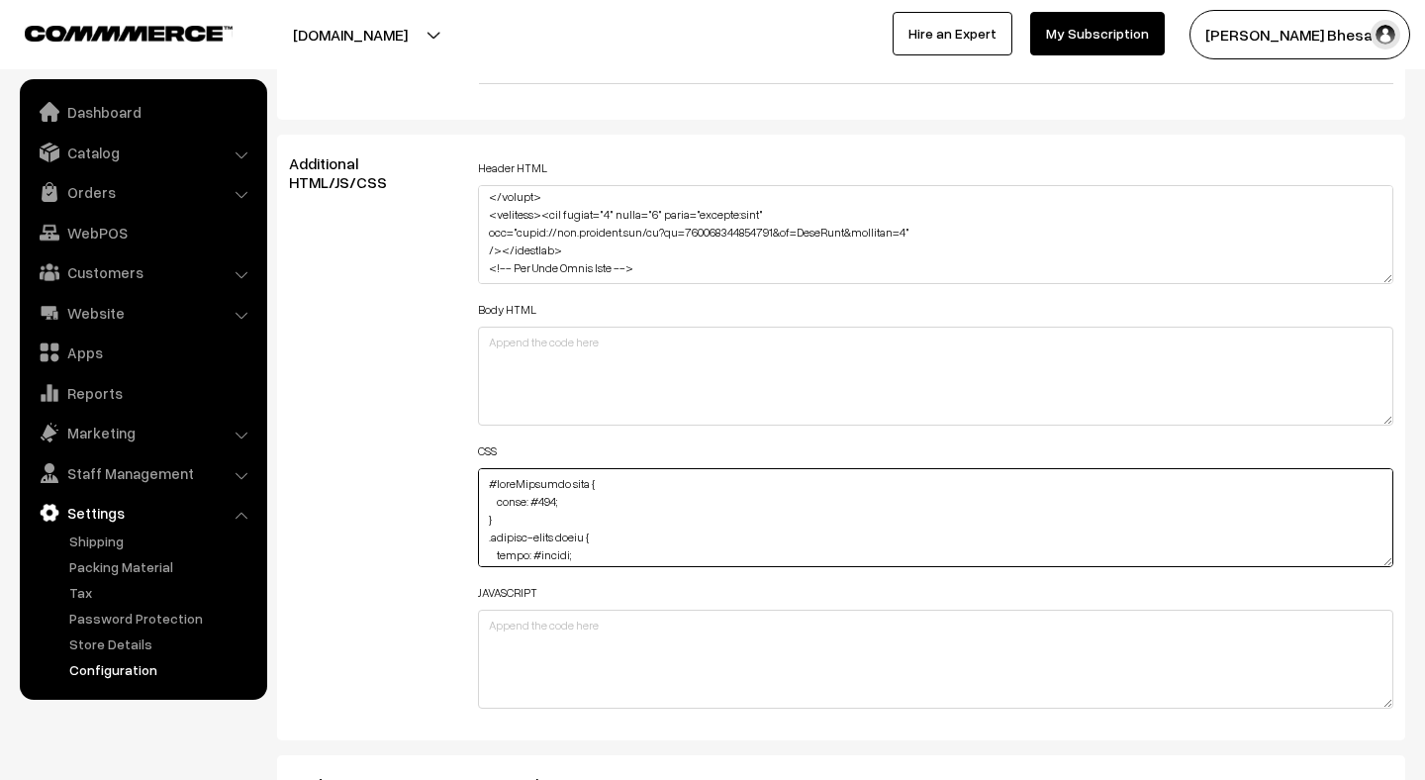
click at [629, 484] on textarea at bounding box center [935, 517] width 915 height 99
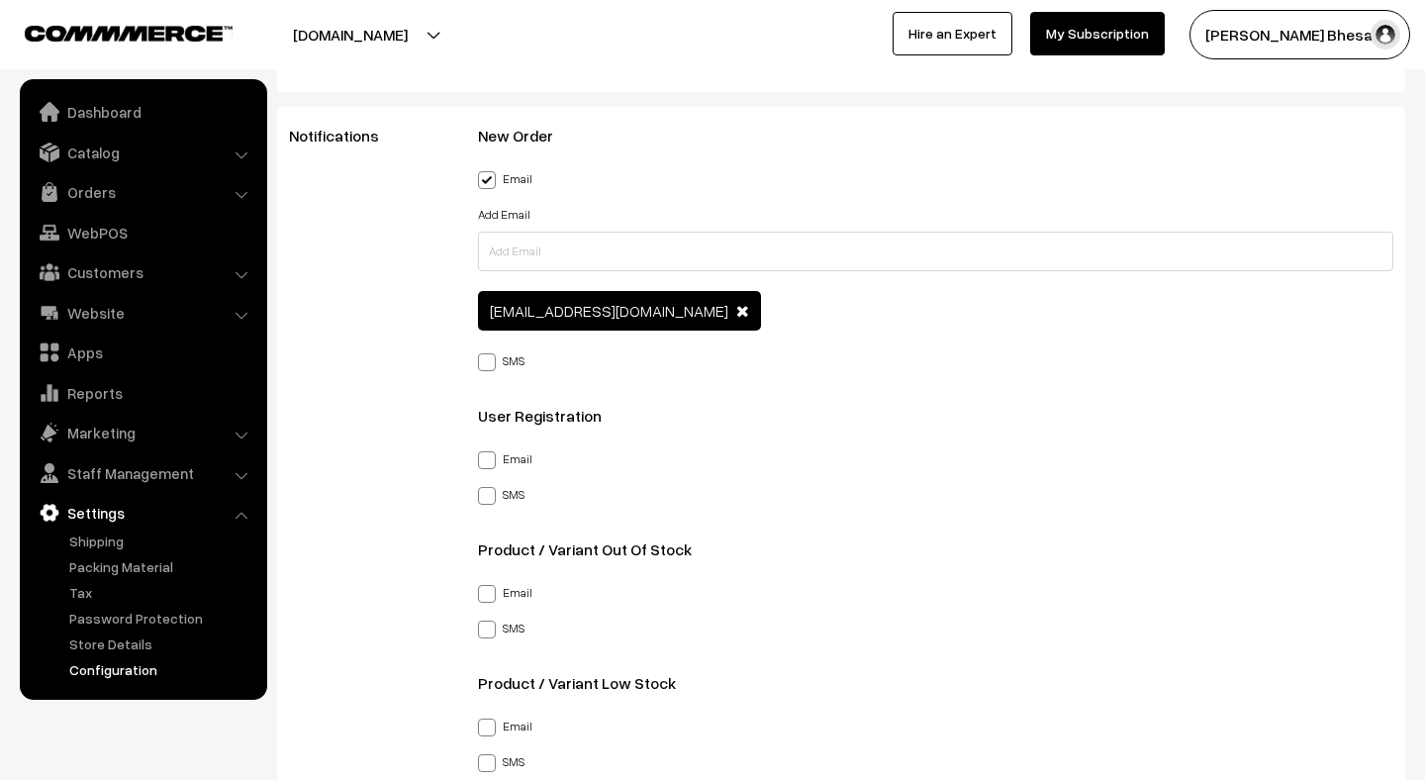
scroll to position [2989, 0]
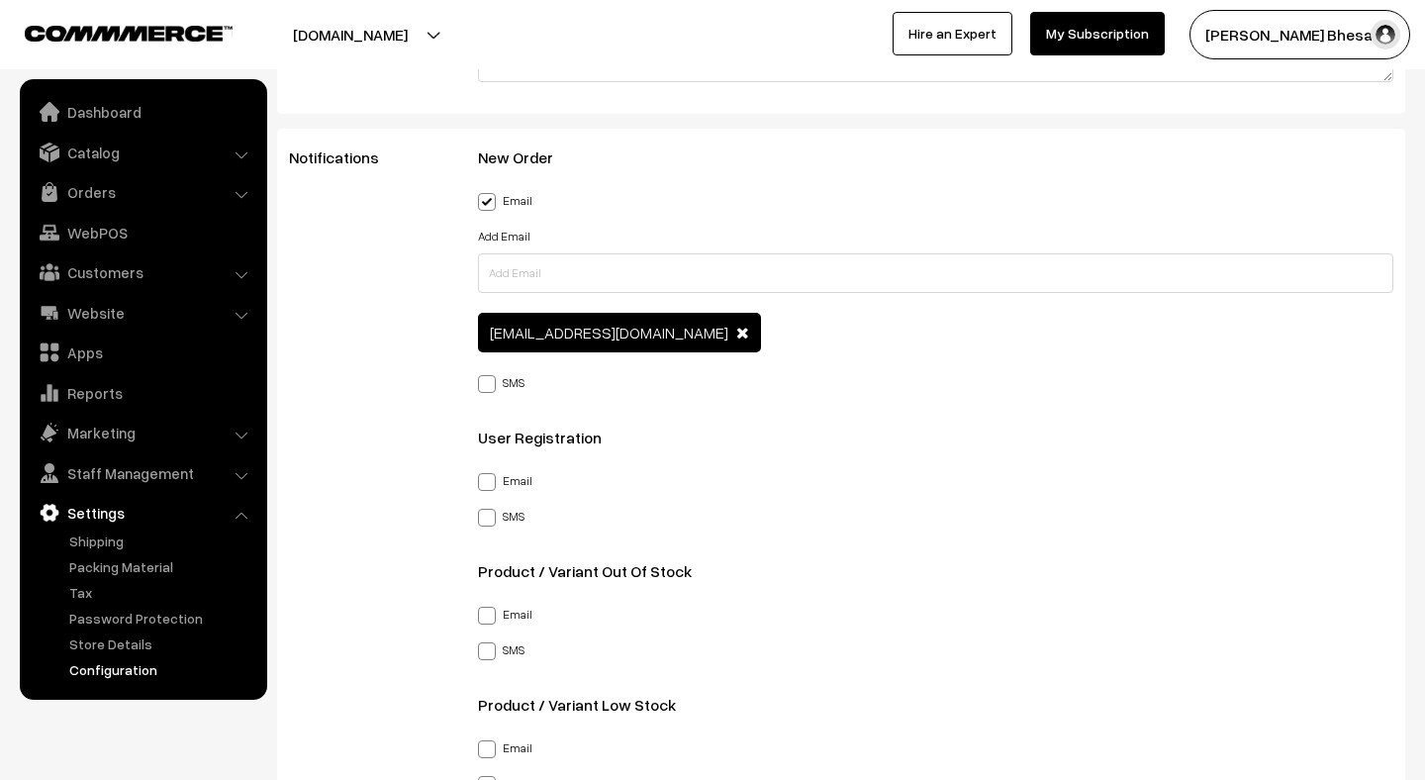
click at [485, 377] on span at bounding box center [487, 384] width 18 height 18
click at [485, 377] on input "SMS" at bounding box center [484, 380] width 13 height 13
checkbox input "true"
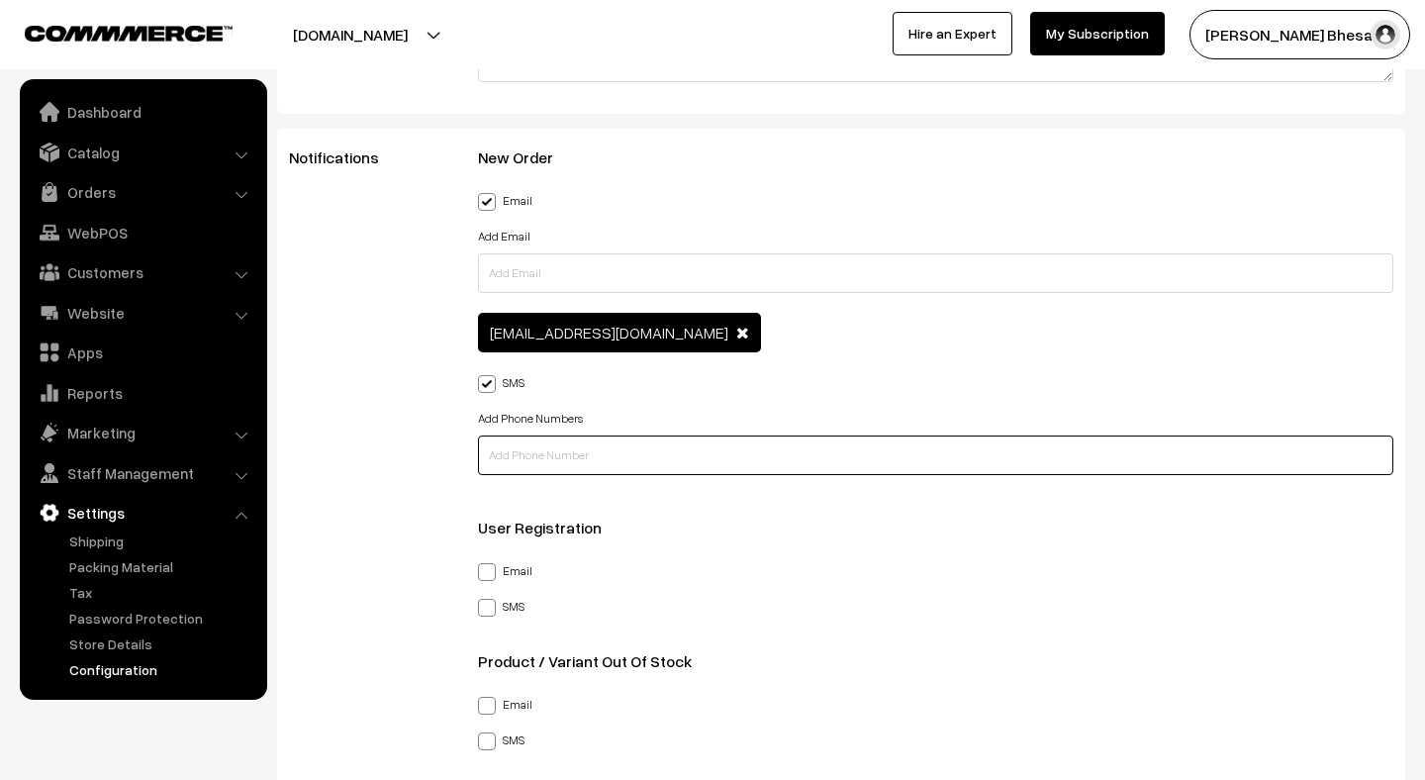
click at [484, 442] on input "text" at bounding box center [935, 455] width 915 height 40
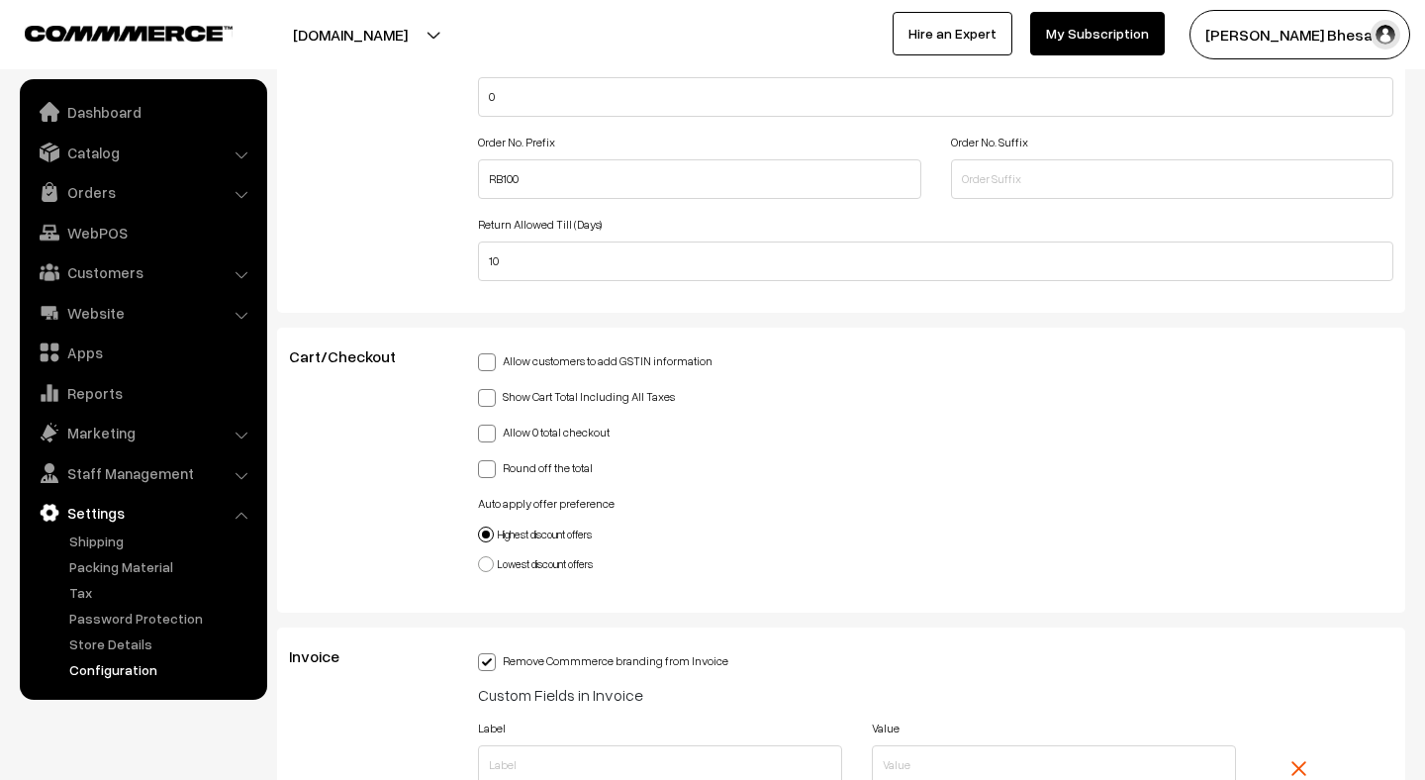
scroll to position [4702, 0]
type input "7378644797"
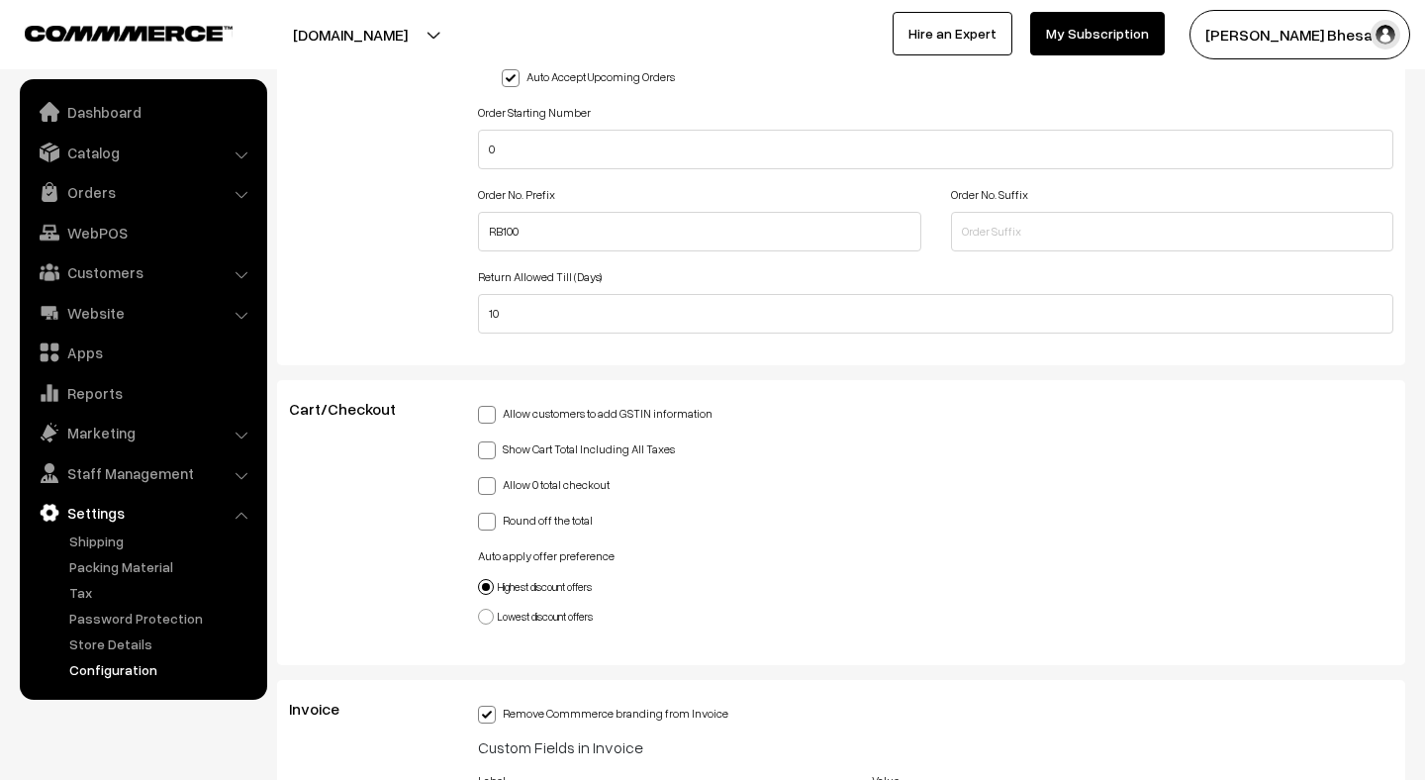
scroll to position [4758, 0]
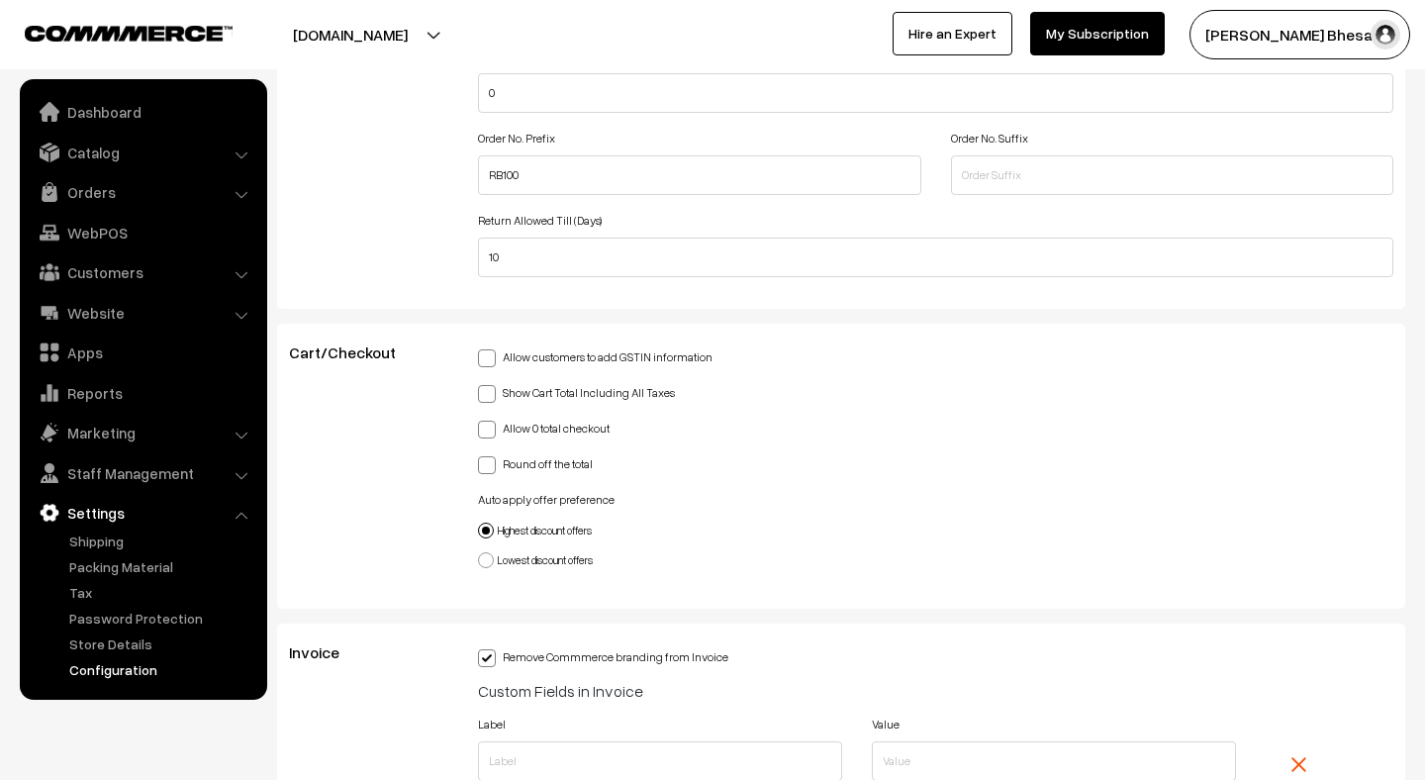
click at [490, 385] on span at bounding box center [487, 394] width 18 height 18
click at [490, 384] on input "Show Cart Total Including All Taxes" at bounding box center [484, 390] width 13 height 13
checkbox input "true"
click at [484, 349] on span at bounding box center [487, 358] width 18 height 18
click at [484, 348] on input "Allow customers to add GSTIN information" at bounding box center [484, 354] width 13 height 13
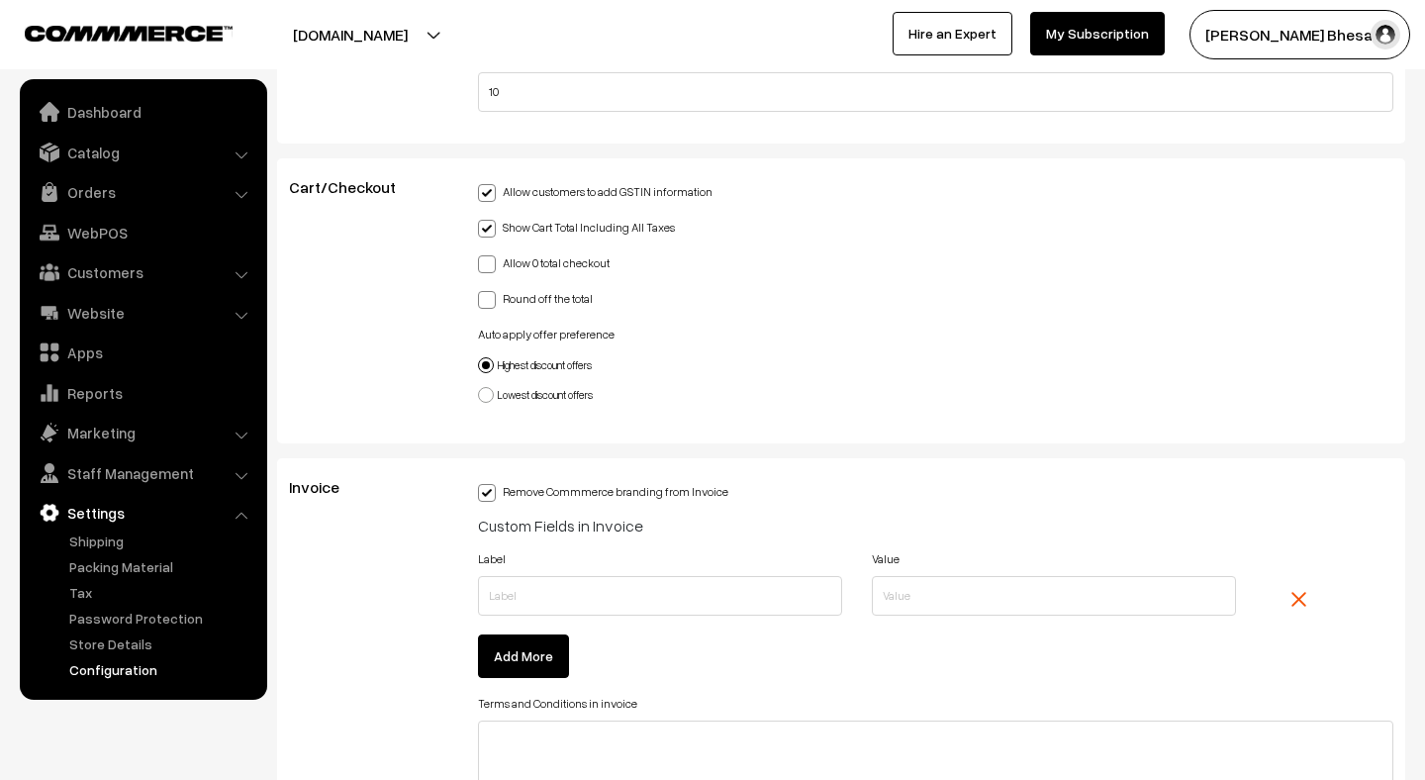
scroll to position [4958, 0]
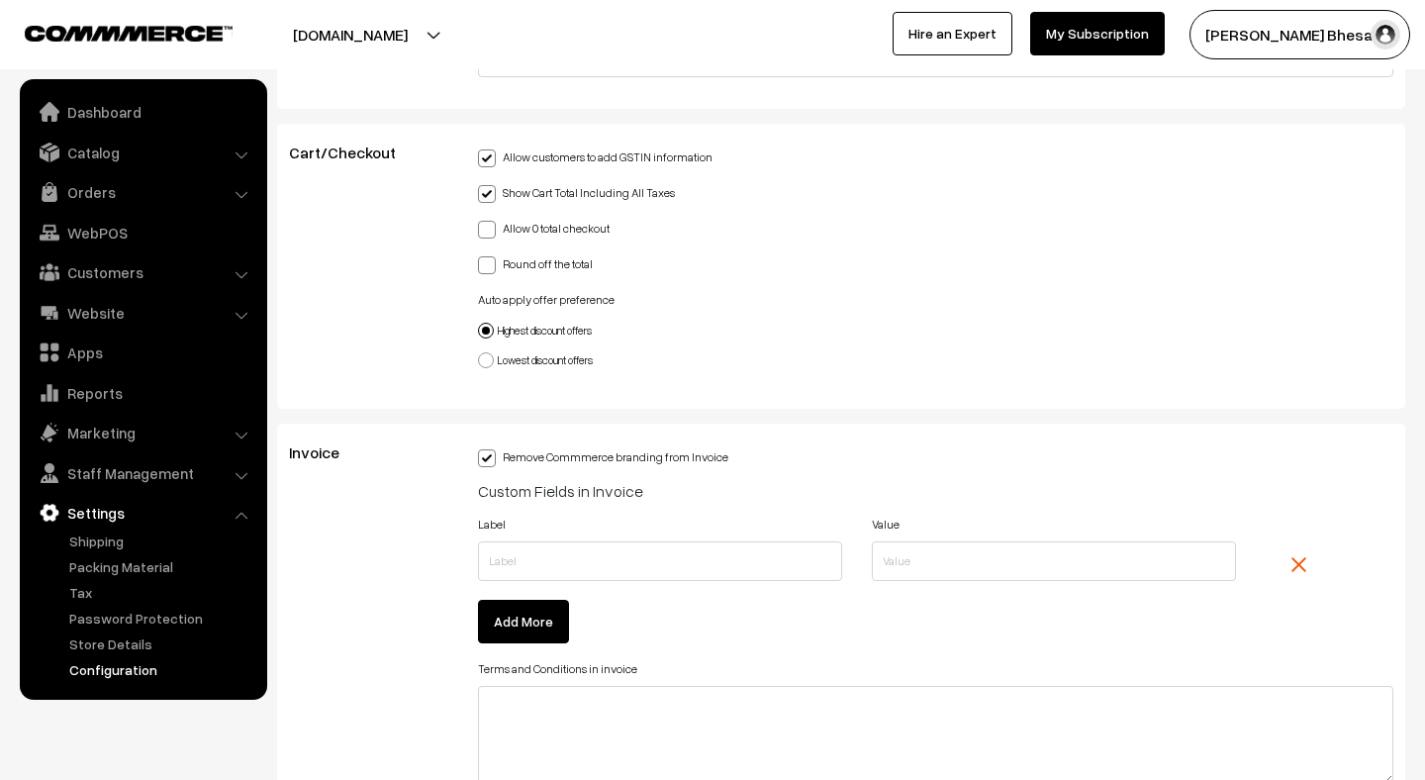
click at [489, 149] on span at bounding box center [487, 158] width 18 height 18
click at [489, 148] on input "Allow customers to add GSTIN information" at bounding box center [484, 154] width 13 height 13
checkbox input "false"
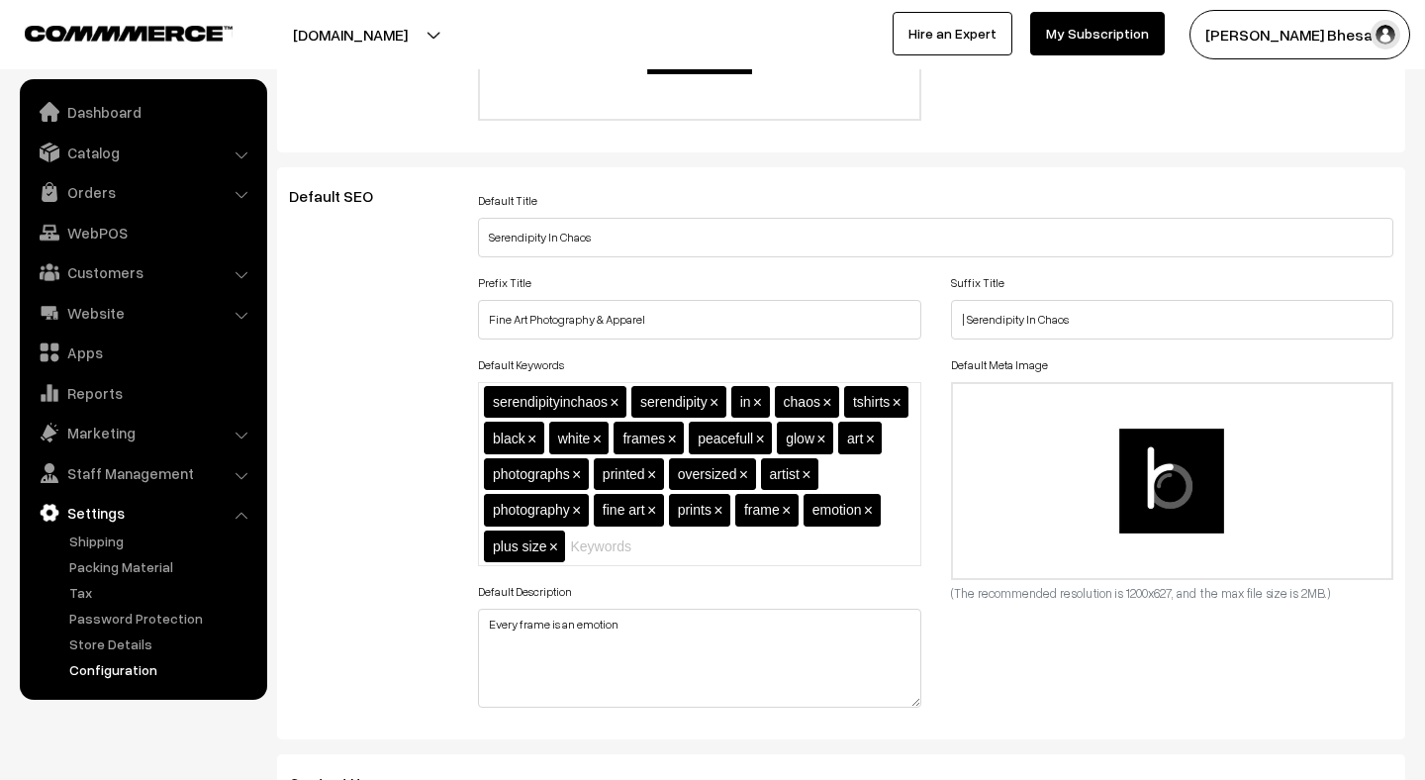
scroll to position [0, 0]
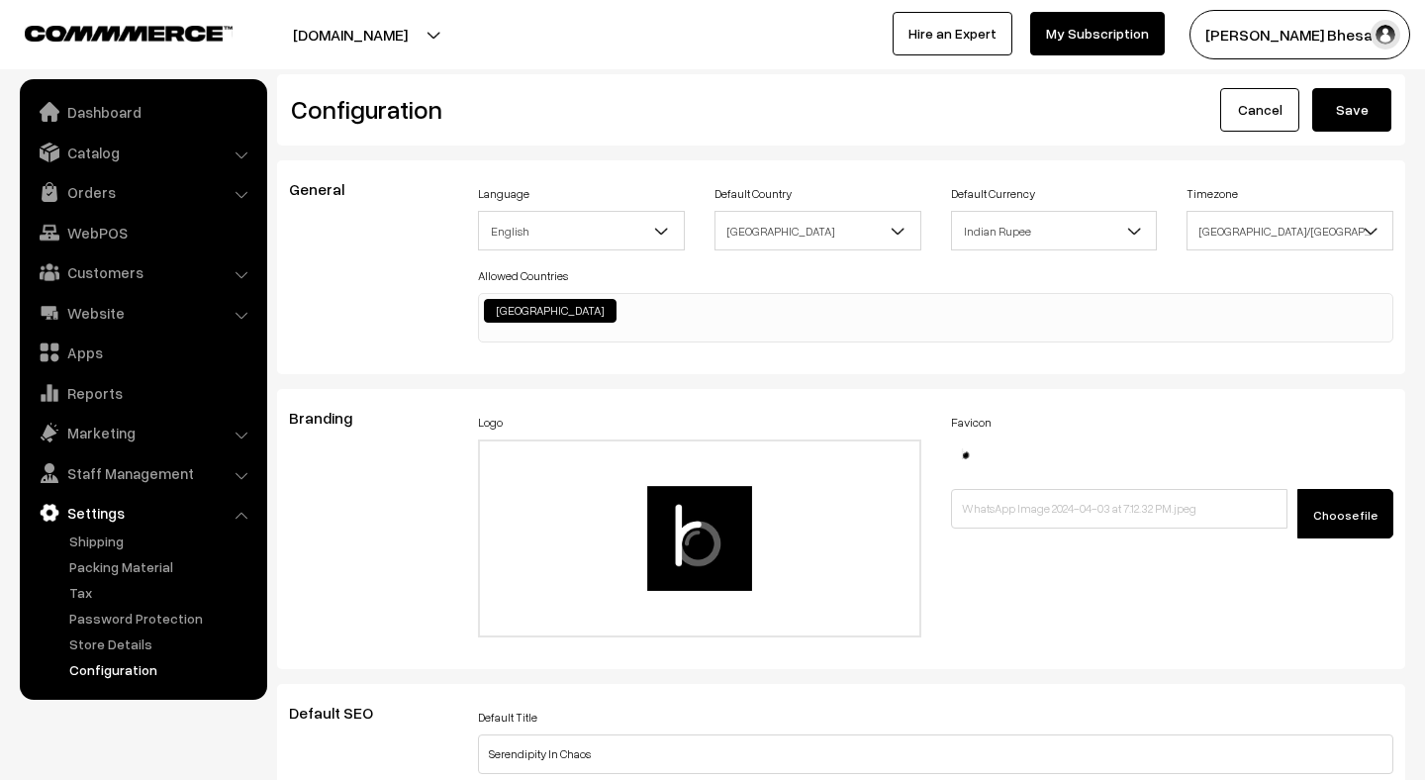
click at [1360, 125] on button "Save" at bounding box center [1351, 110] width 79 height 44
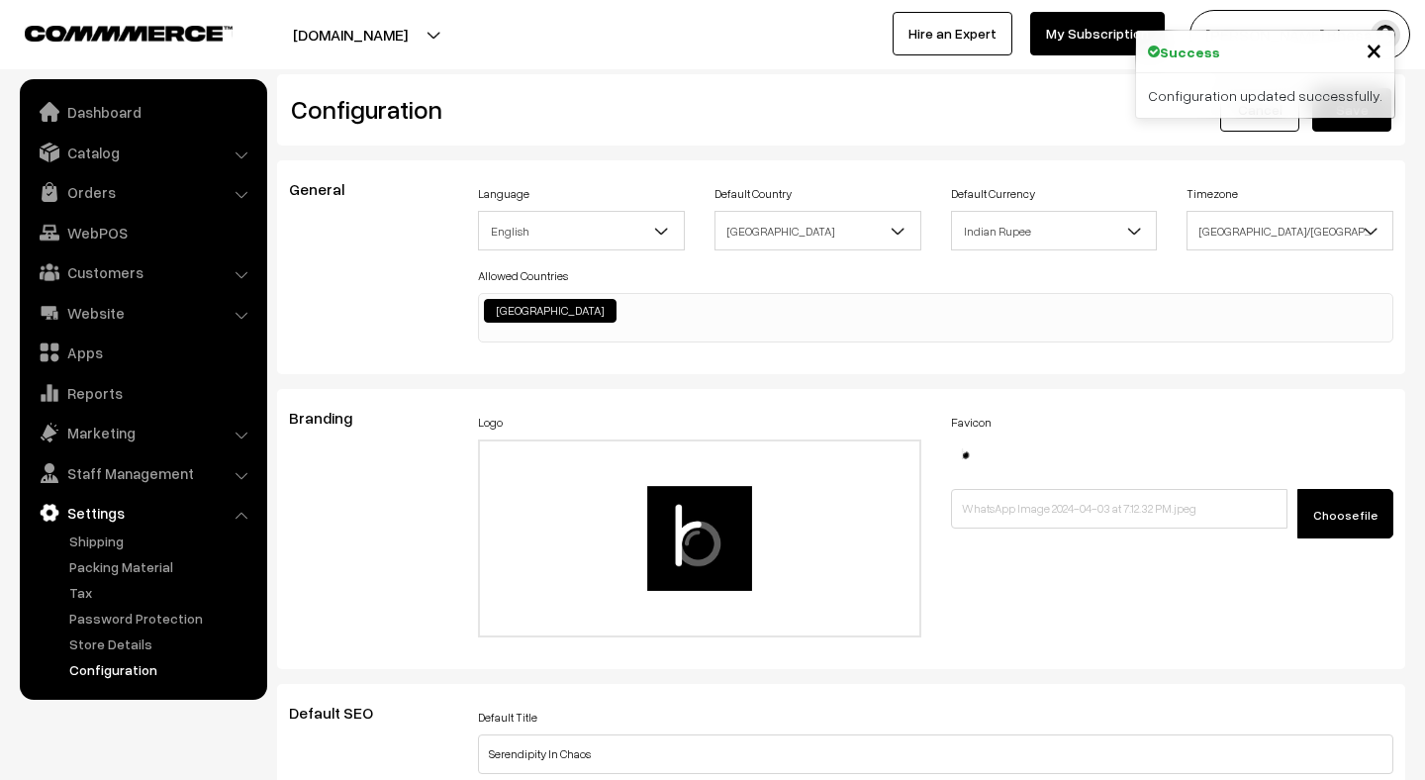
click at [1376, 46] on span "×" at bounding box center [1373, 49] width 17 height 37
